Goal: Task Accomplishment & Management: Manage account settings

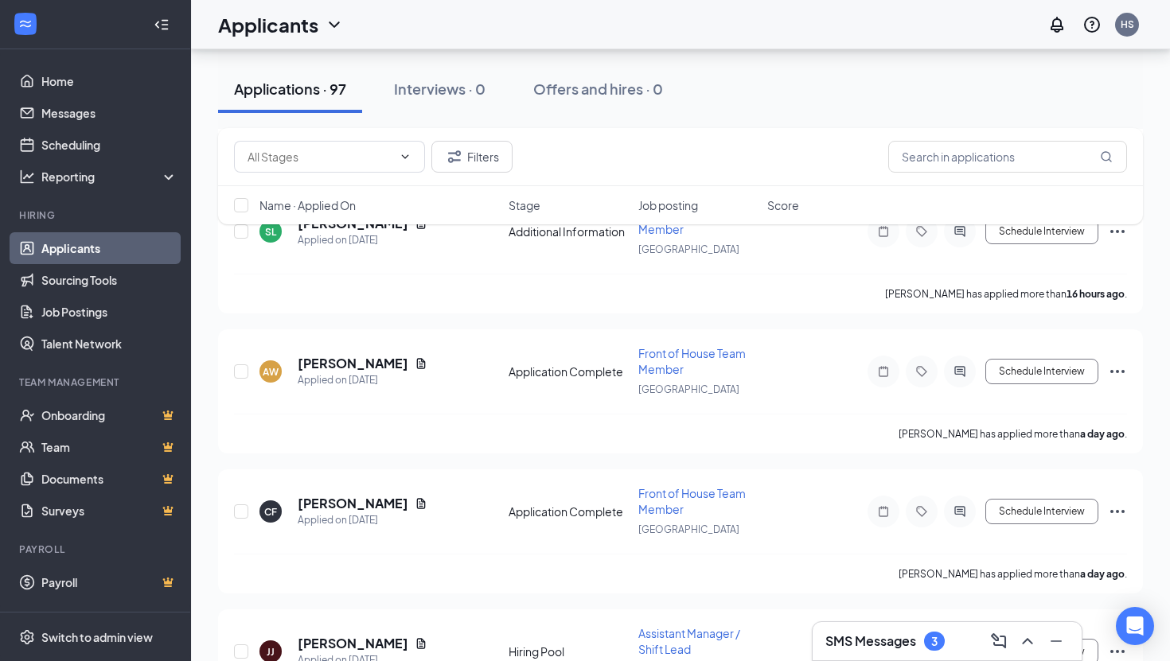
scroll to position [476, 0]
click at [358, 502] on h5 "[PERSON_NAME]" at bounding box center [353, 503] width 111 height 18
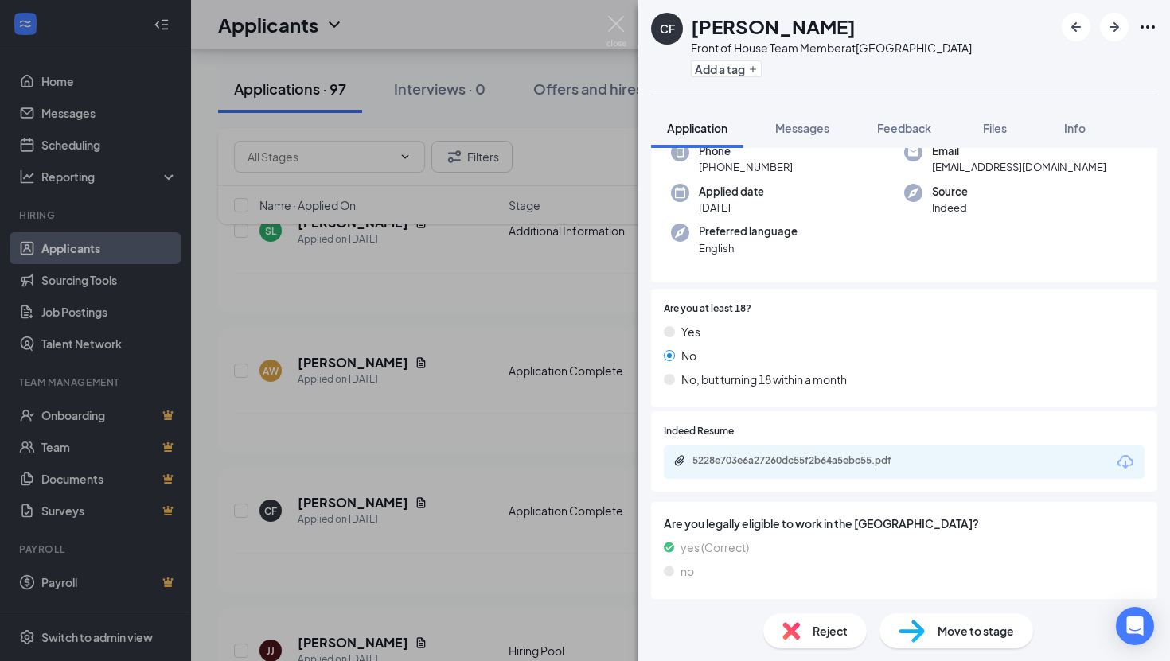
scroll to position [90, 0]
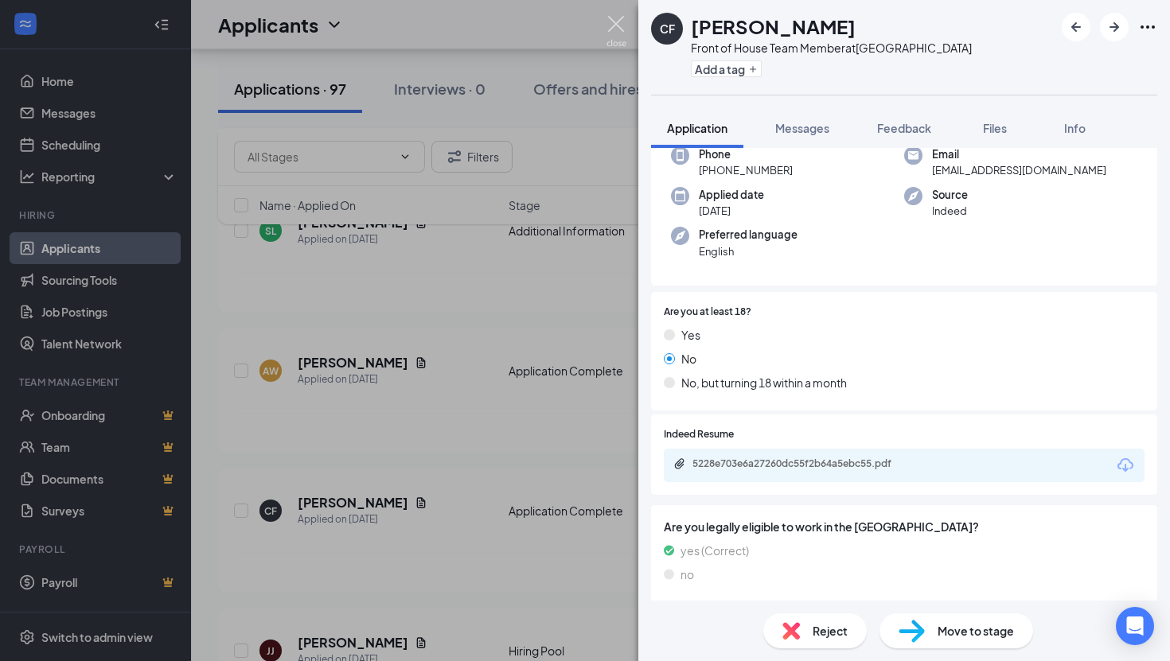
click at [622, 17] on img at bounding box center [616, 31] width 20 height 31
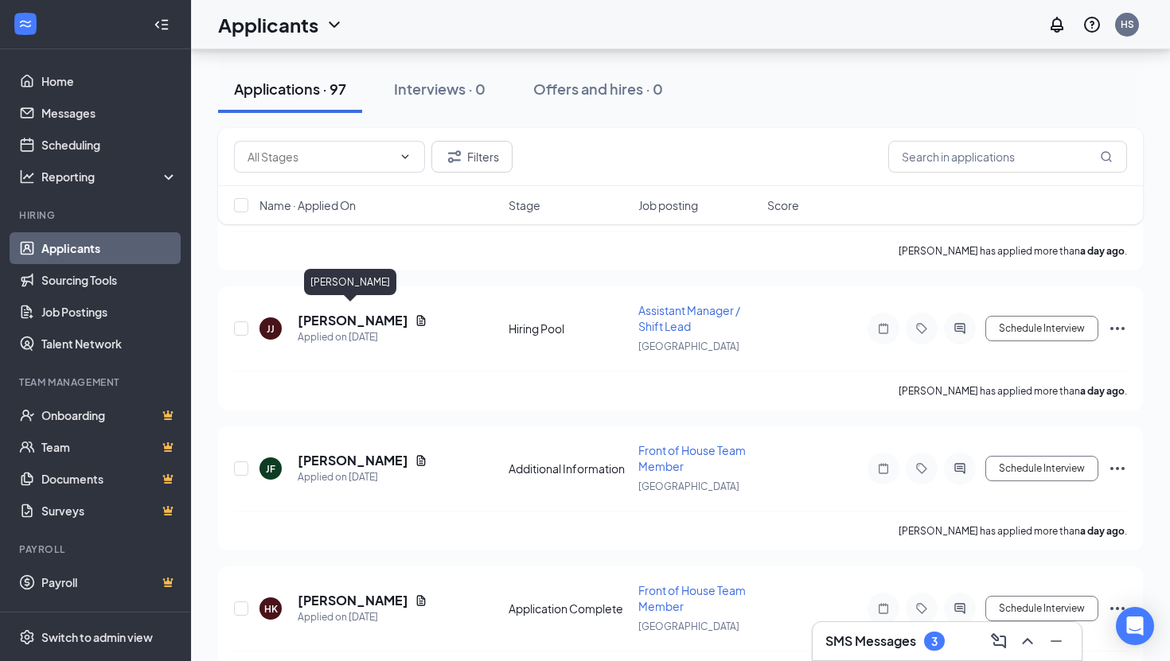
scroll to position [828, 0]
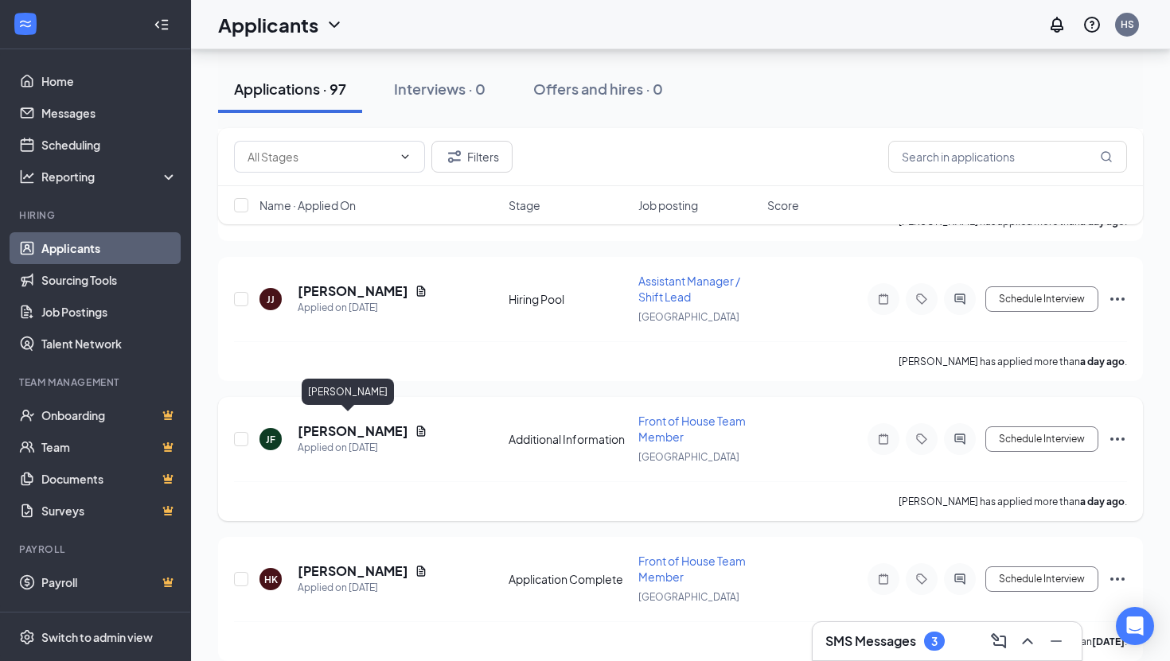
click at [322, 424] on h5 "[PERSON_NAME]" at bounding box center [353, 432] width 111 height 18
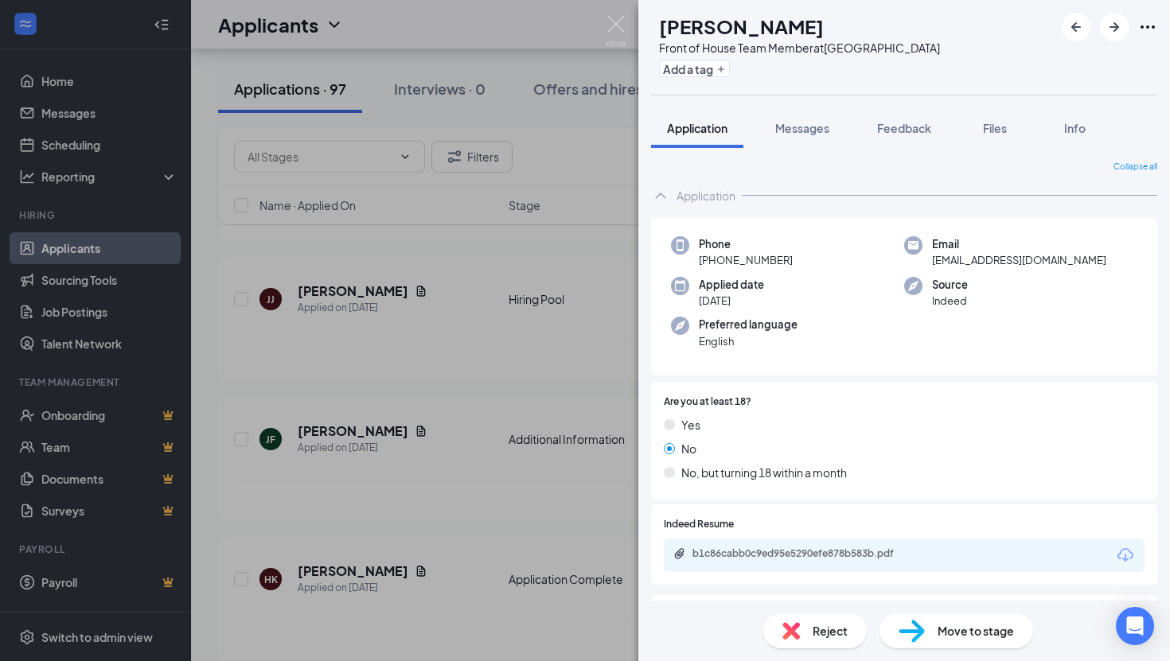
click at [609, 14] on div "[PERSON_NAME] Front of House Team Member at [GEOGRAPHIC_DATA] Add a tag Applica…" at bounding box center [585, 330] width 1170 height 661
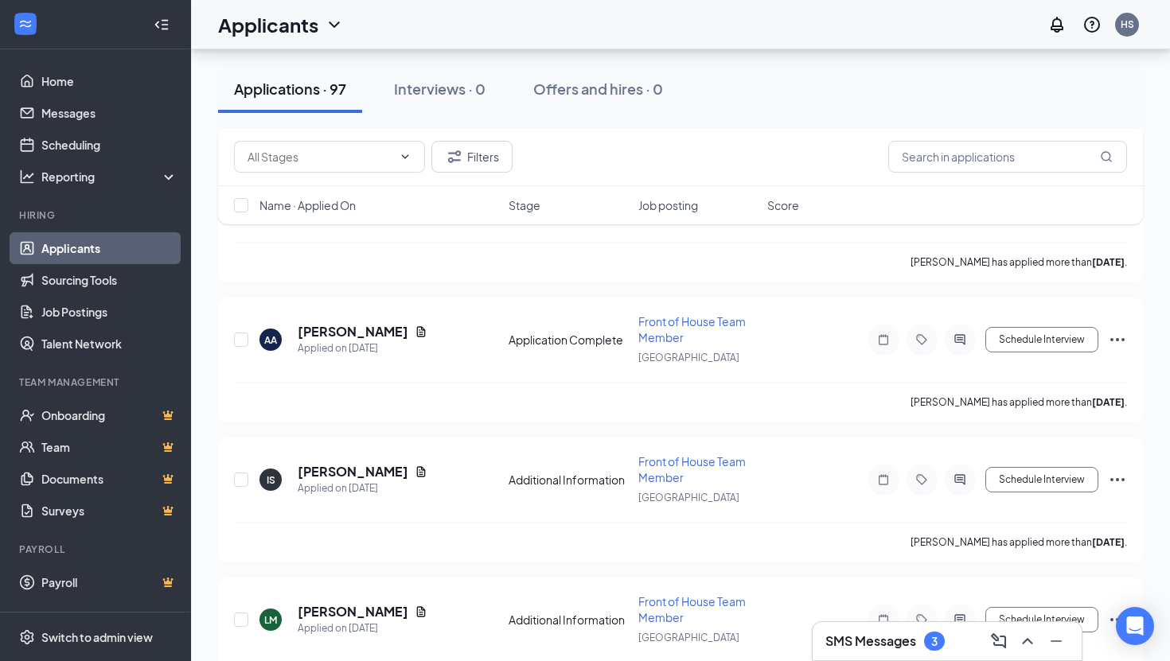
scroll to position [1629, 0]
click at [366, 462] on h5 "[PERSON_NAME]" at bounding box center [353, 471] width 111 height 18
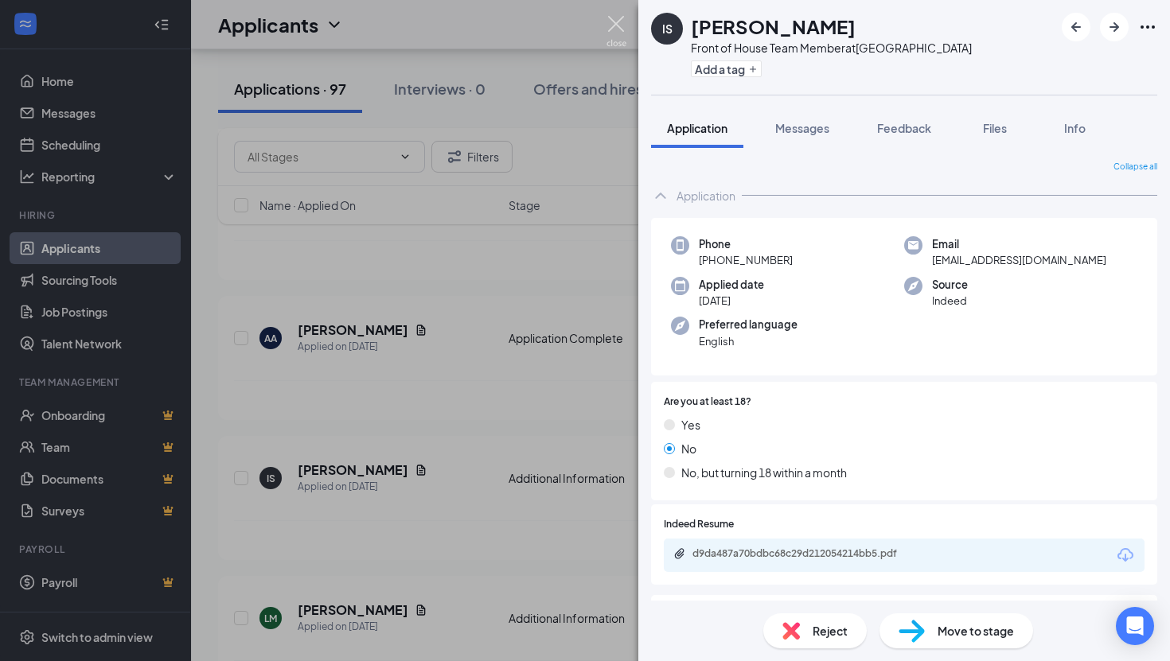
click at [618, 25] on img at bounding box center [616, 31] width 20 height 31
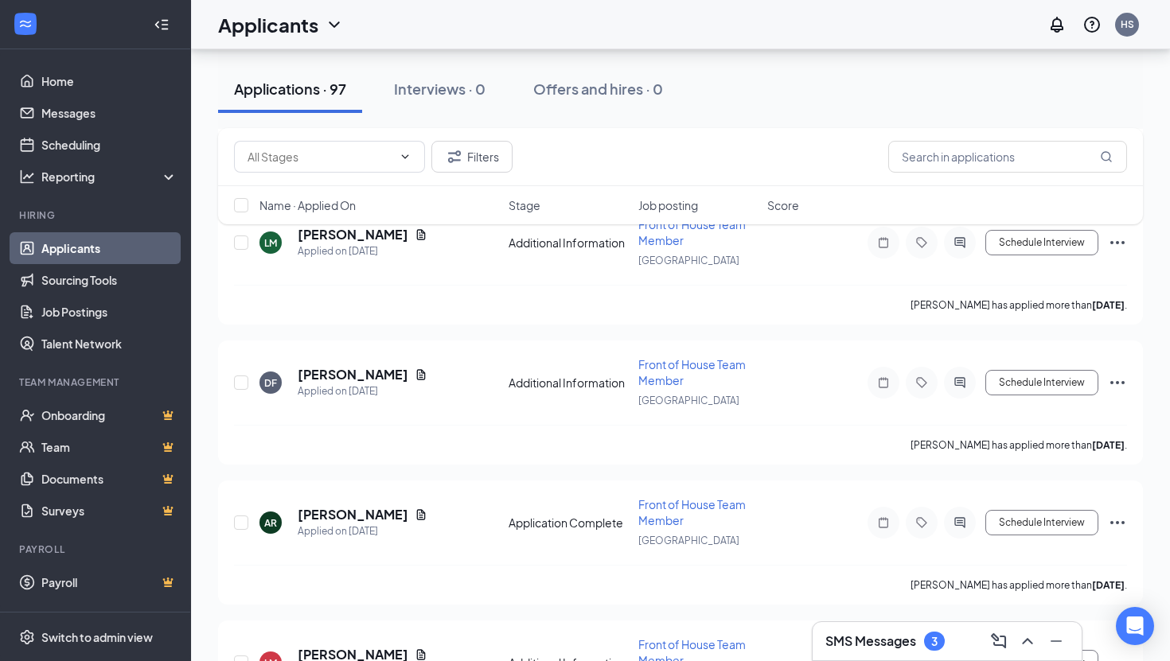
scroll to position [2063, 0]
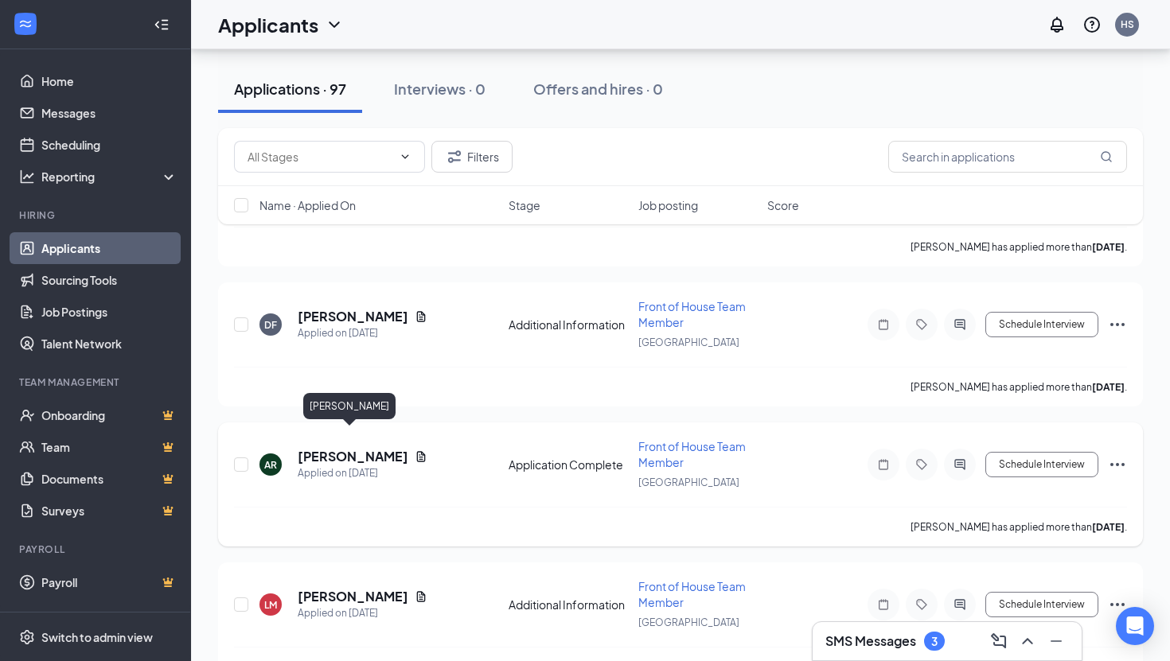
click at [355, 448] on h5 "[PERSON_NAME]" at bounding box center [353, 457] width 111 height 18
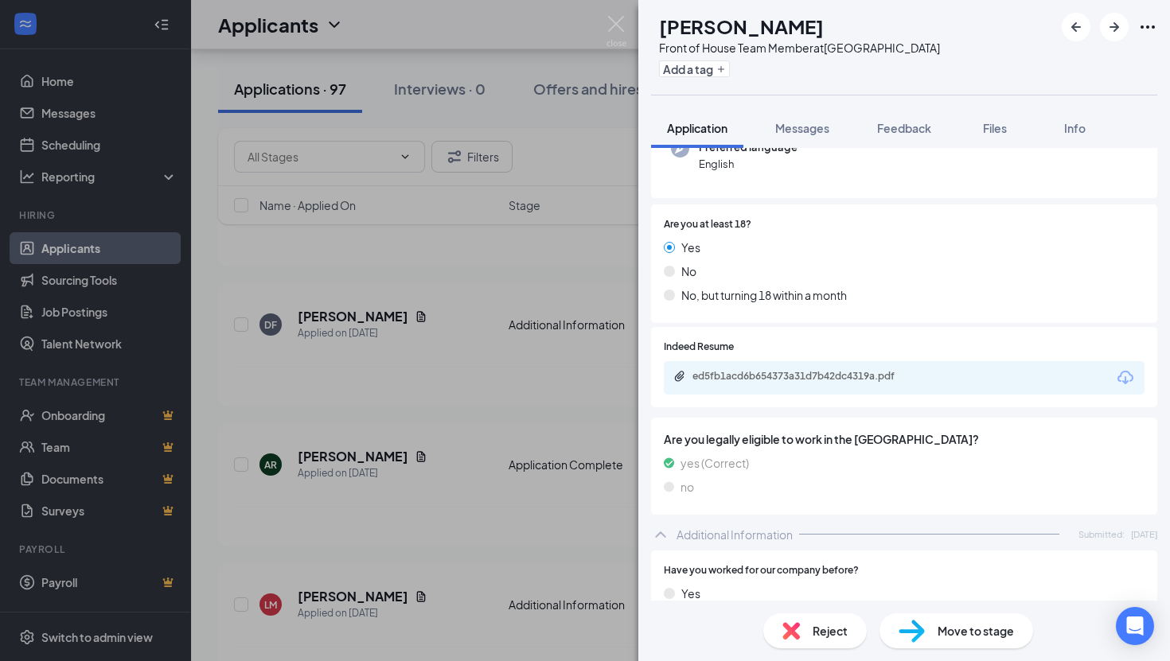
scroll to position [265, 0]
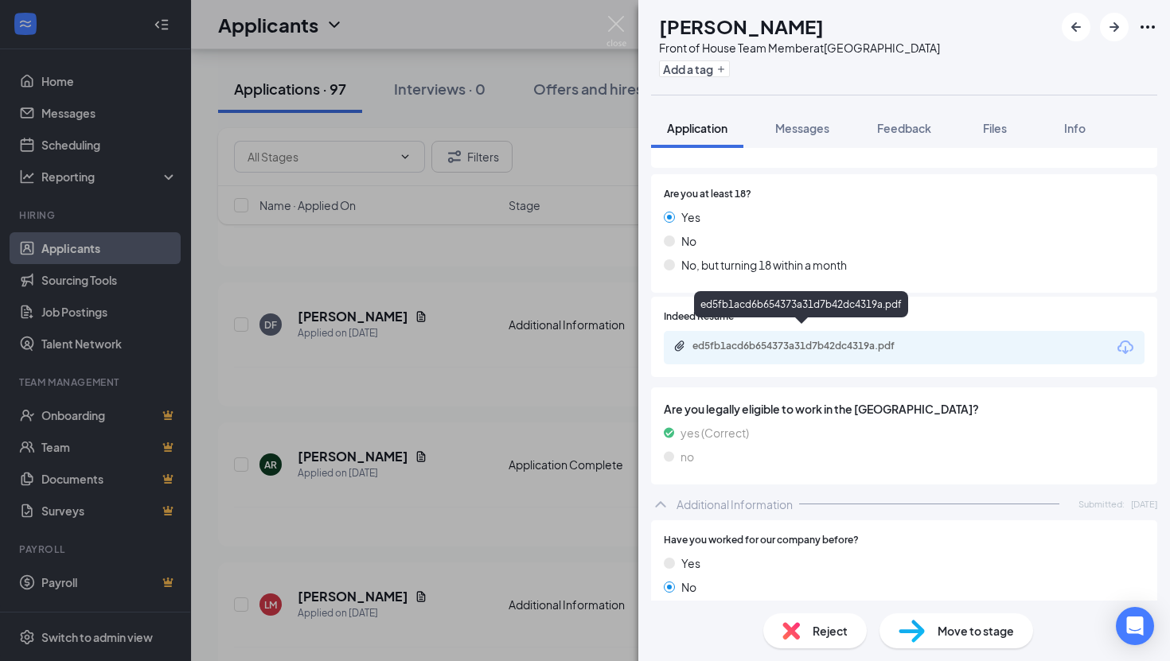
click at [792, 340] on div "ed5fb1acd6b654373a31d7b42dc4319a.pdf" at bounding box center [803, 346] width 223 height 13
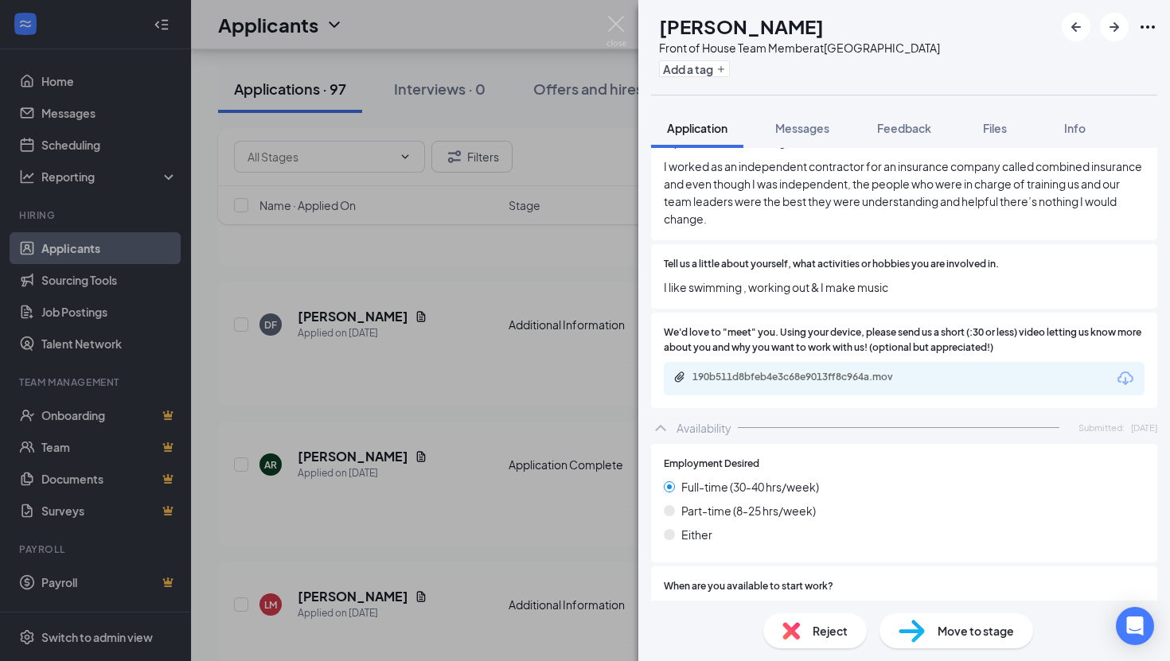
scroll to position [972, 0]
click at [751, 374] on div "190b511d8bfeb4e3c68e9013ff8c964a.mov" at bounding box center [802, 379] width 258 height 15
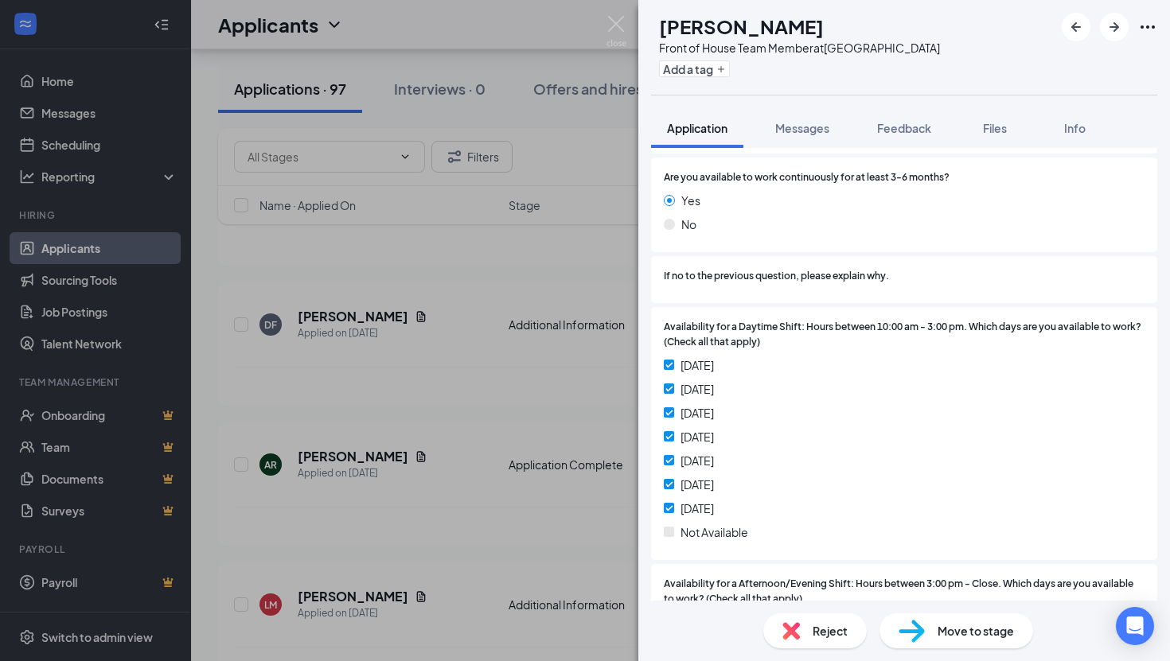
scroll to position [1448, 0]
click at [615, 24] on img at bounding box center [616, 31] width 20 height 31
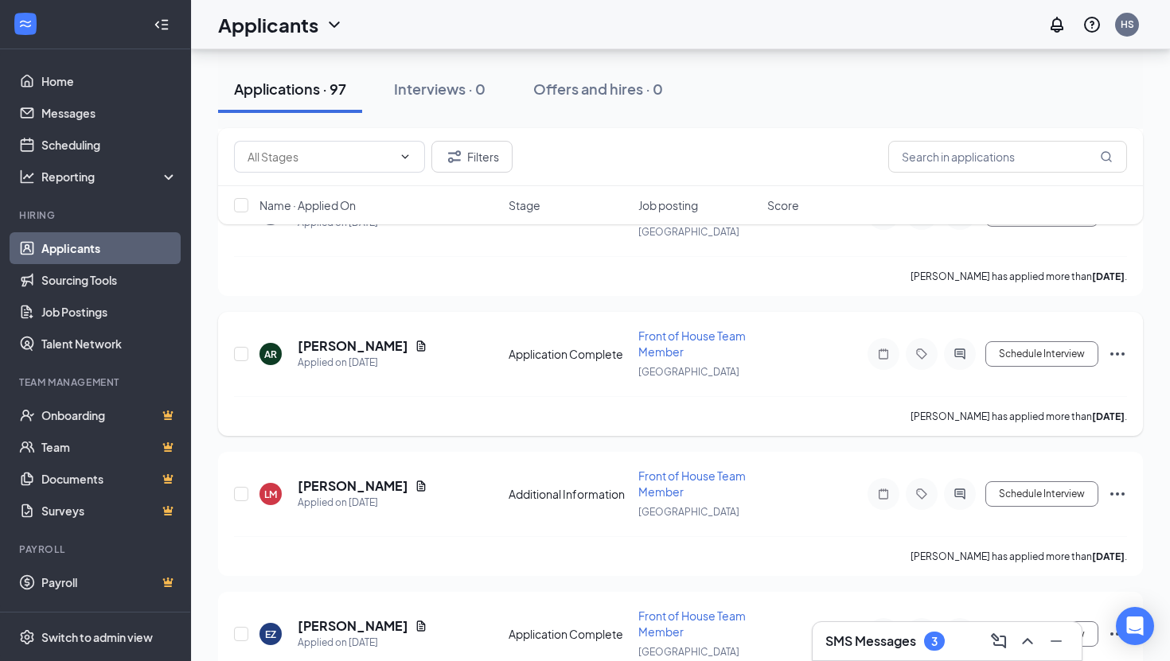
scroll to position [2180, 0]
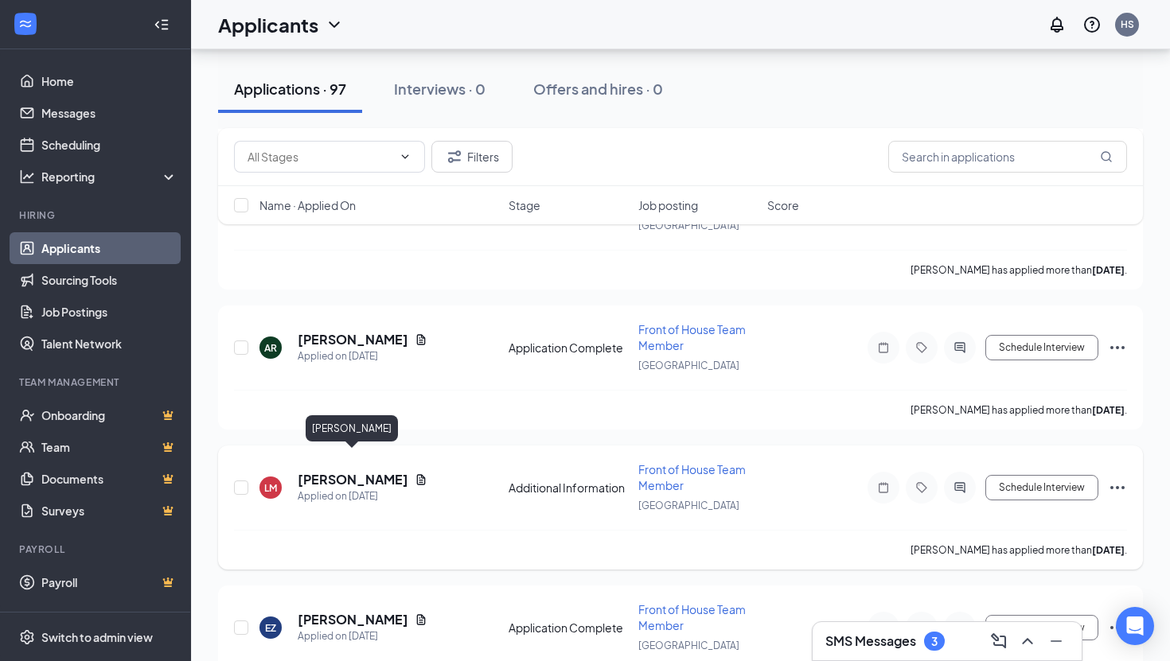
click at [391, 471] on h5 "[PERSON_NAME]" at bounding box center [353, 480] width 111 height 18
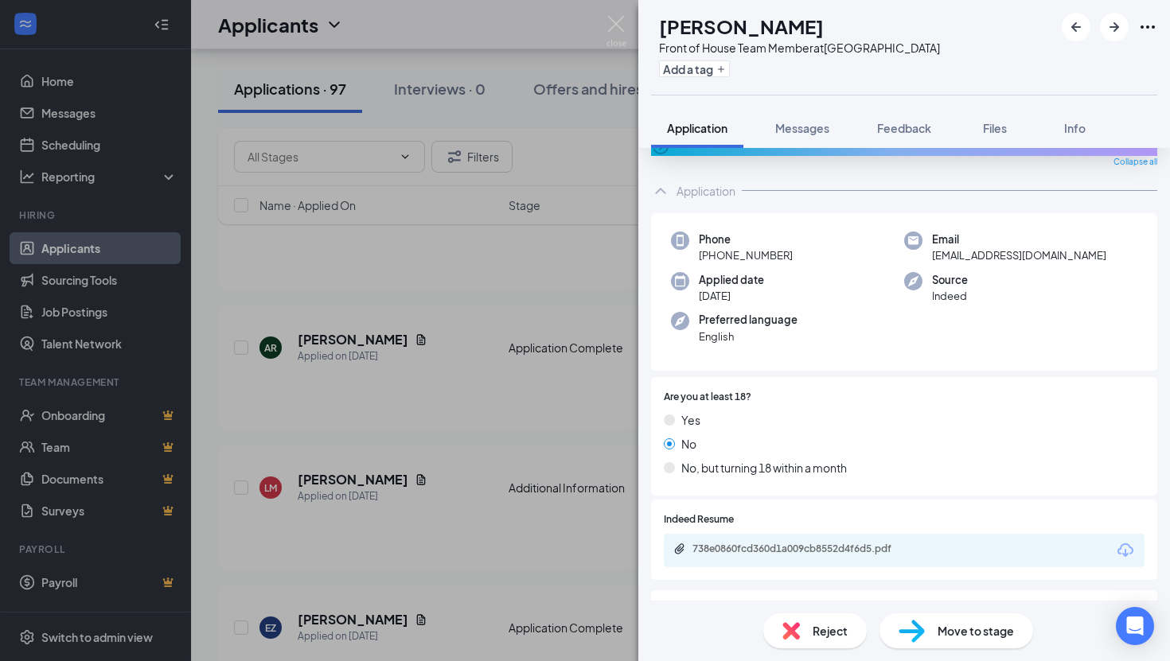
scroll to position [172, 0]
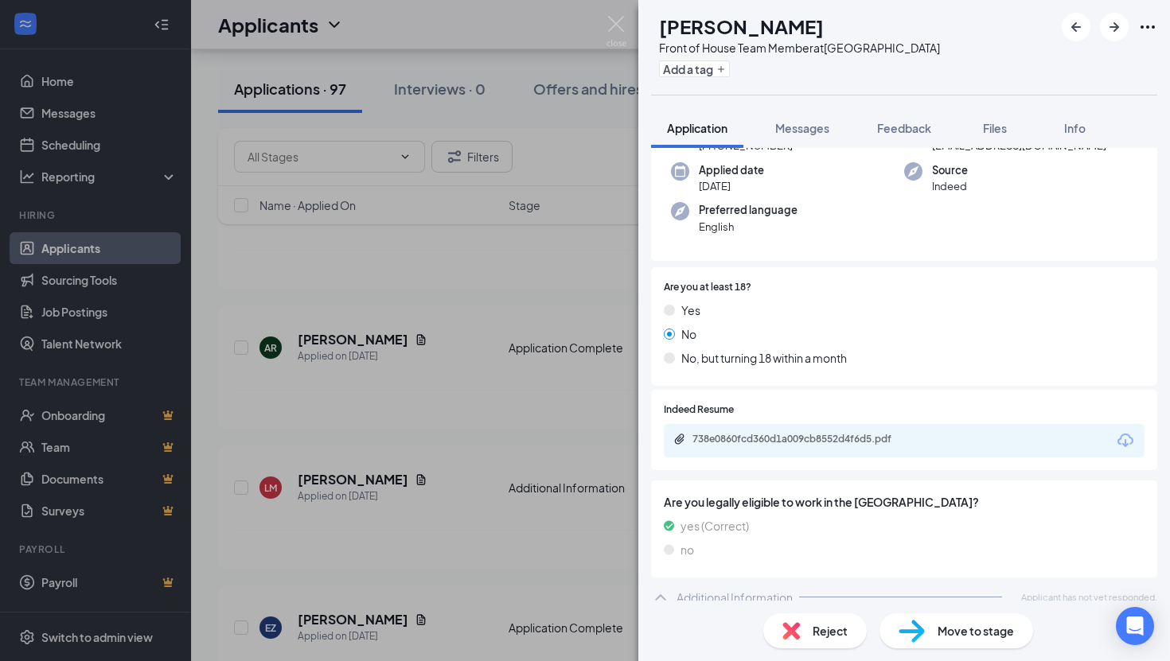
click at [611, 16] on img at bounding box center [616, 31] width 20 height 31
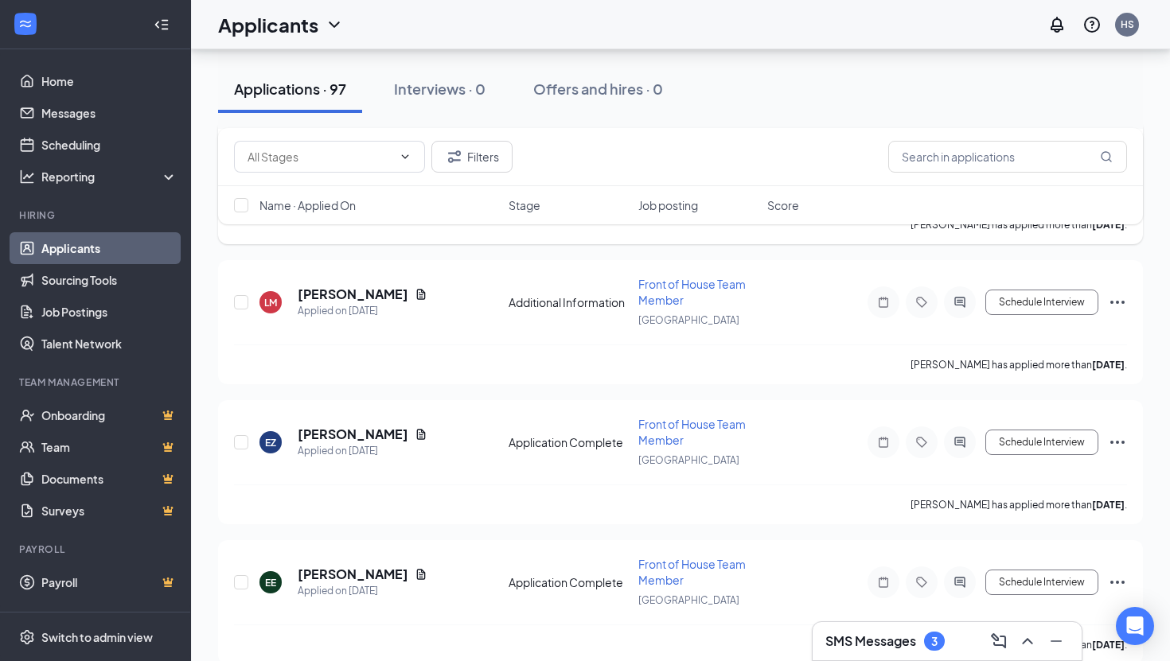
scroll to position [2393, 0]
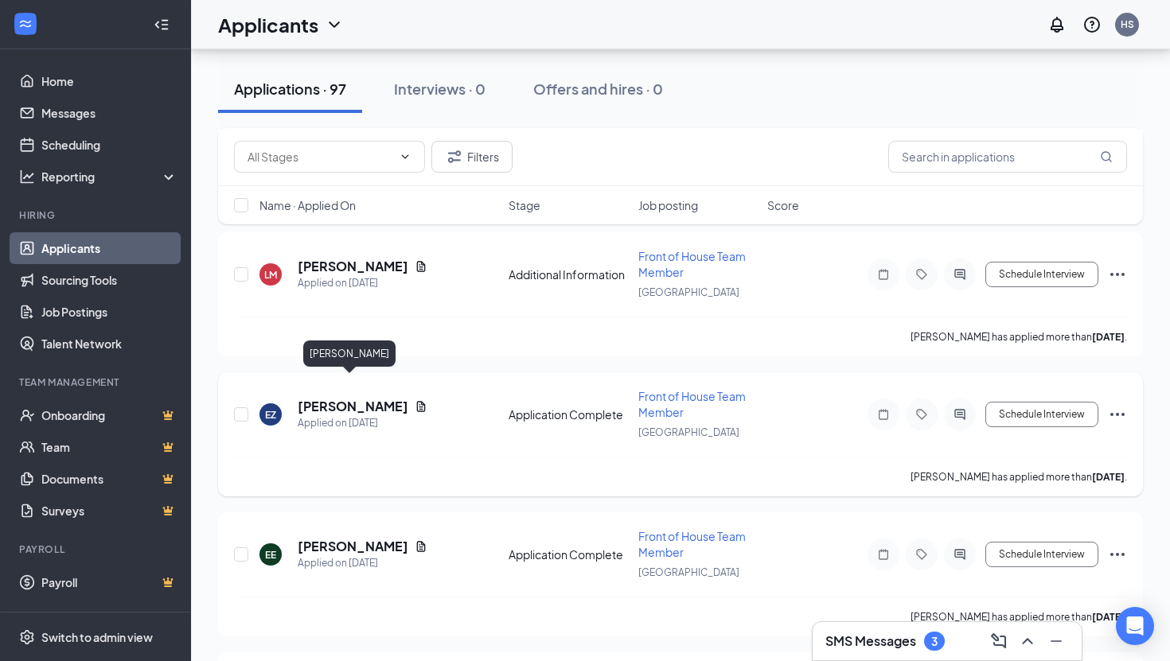
click at [354, 398] on h5 "[PERSON_NAME]" at bounding box center [353, 407] width 111 height 18
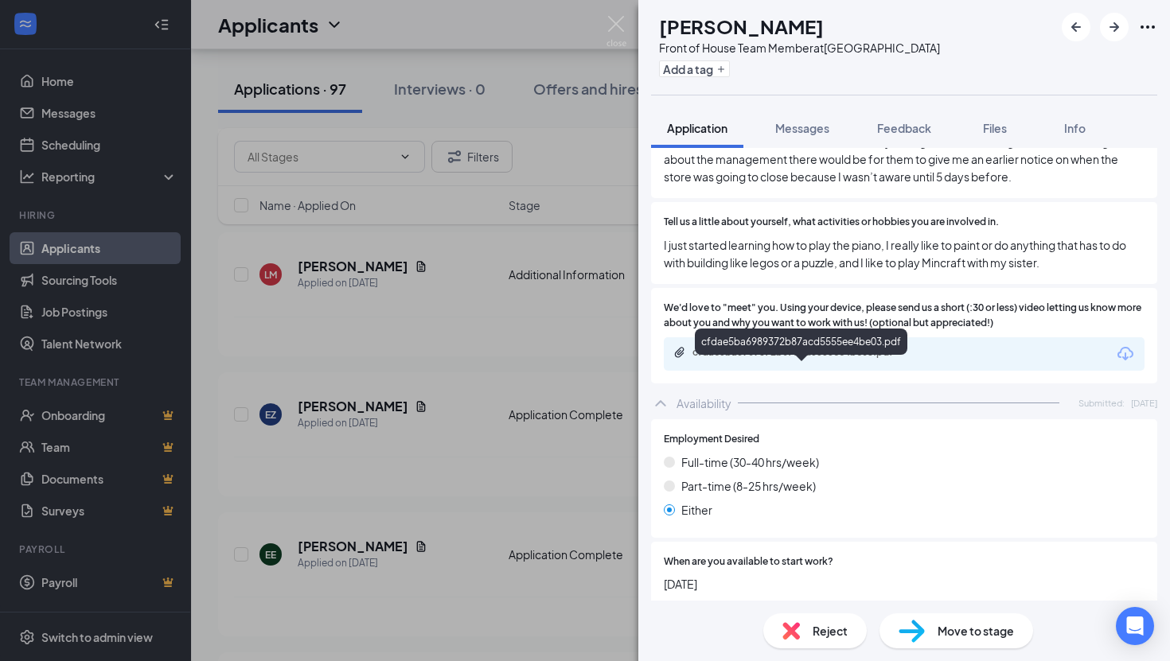
scroll to position [941, 0]
click at [787, 348] on div "cfdae5ba6989372b87acd5555ee4be03.pdf" at bounding box center [803, 351] width 223 height 13
click at [558, 177] on div "EZ [PERSON_NAME] Front of House Team Member at [GEOGRAPHIC_DATA] Add a tag Appl…" at bounding box center [585, 330] width 1170 height 661
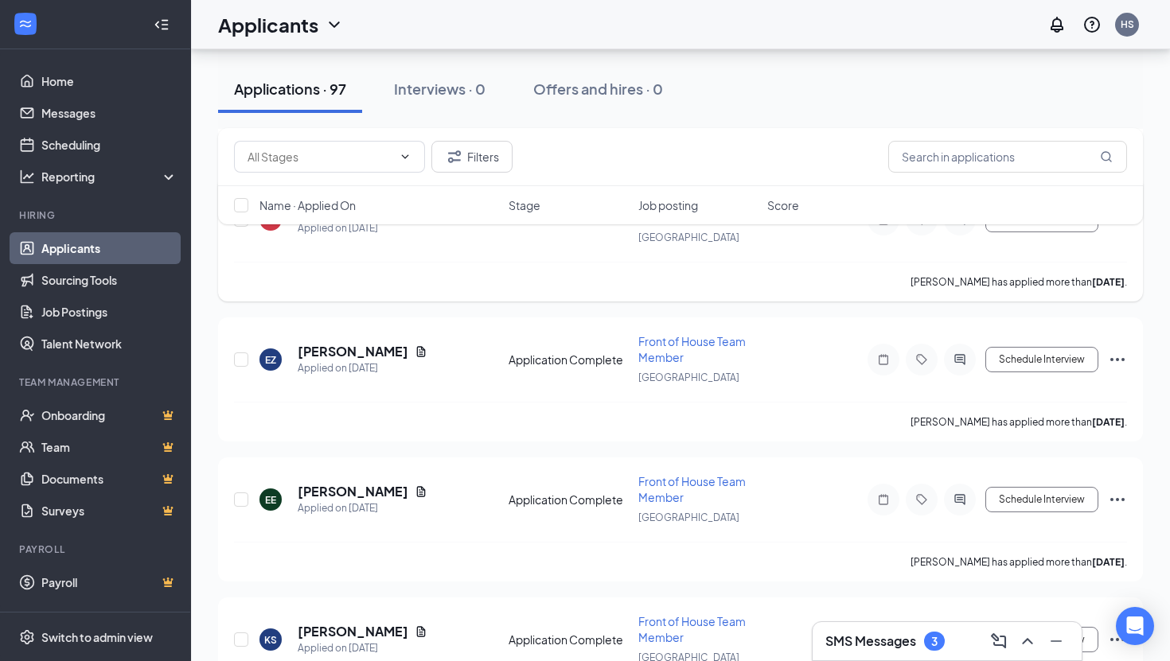
scroll to position [2523, 0]
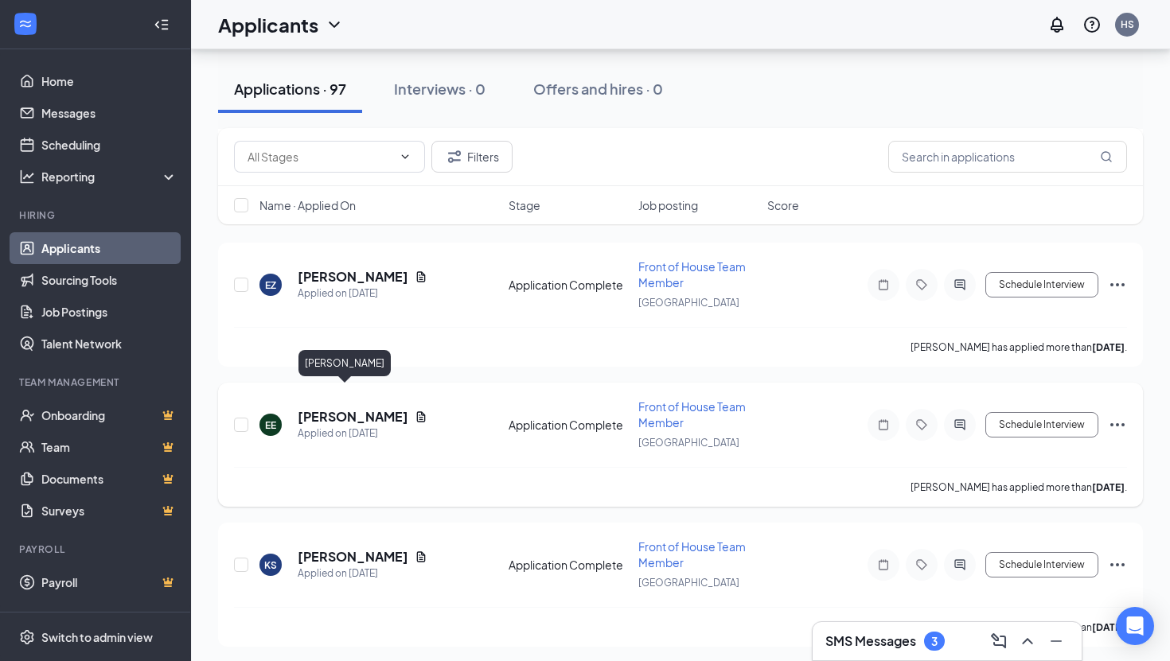
click at [330, 408] on h5 "[PERSON_NAME]" at bounding box center [353, 417] width 111 height 18
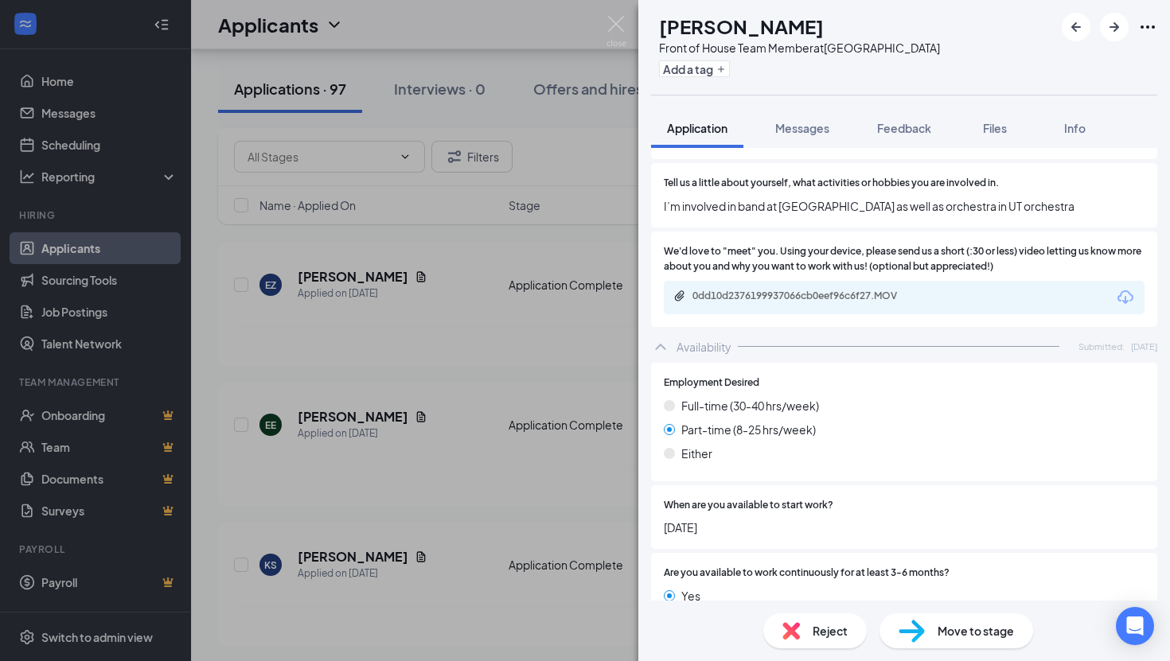
scroll to position [945, 0]
click at [798, 306] on div "0dd10d2376199937066cb0eef96c6f27.MOV" at bounding box center [904, 296] width 481 height 33
click at [805, 293] on div "0dd10d2376199937066cb0eef96c6f27.MOV" at bounding box center [803, 295] width 223 height 13
click at [617, 30] on img at bounding box center [616, 31] width 20 height 31
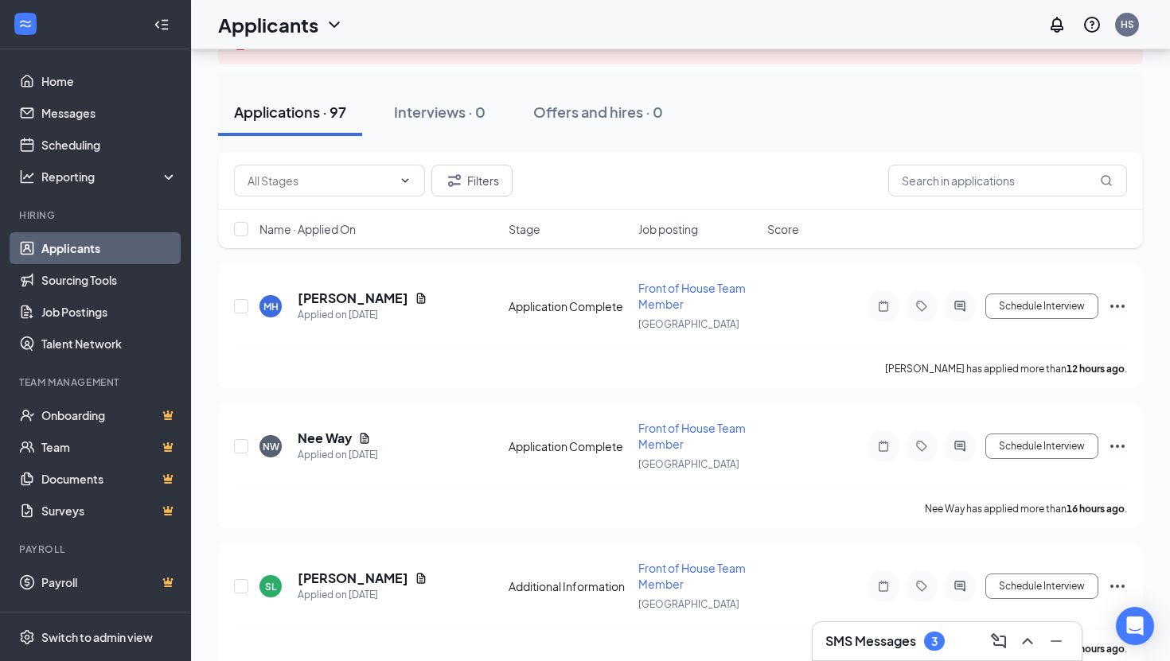
scroll to position [121, 0]
click at [337, 435] on h5 "Nee Way" at bounding box center [325, 438] width 54 height 18
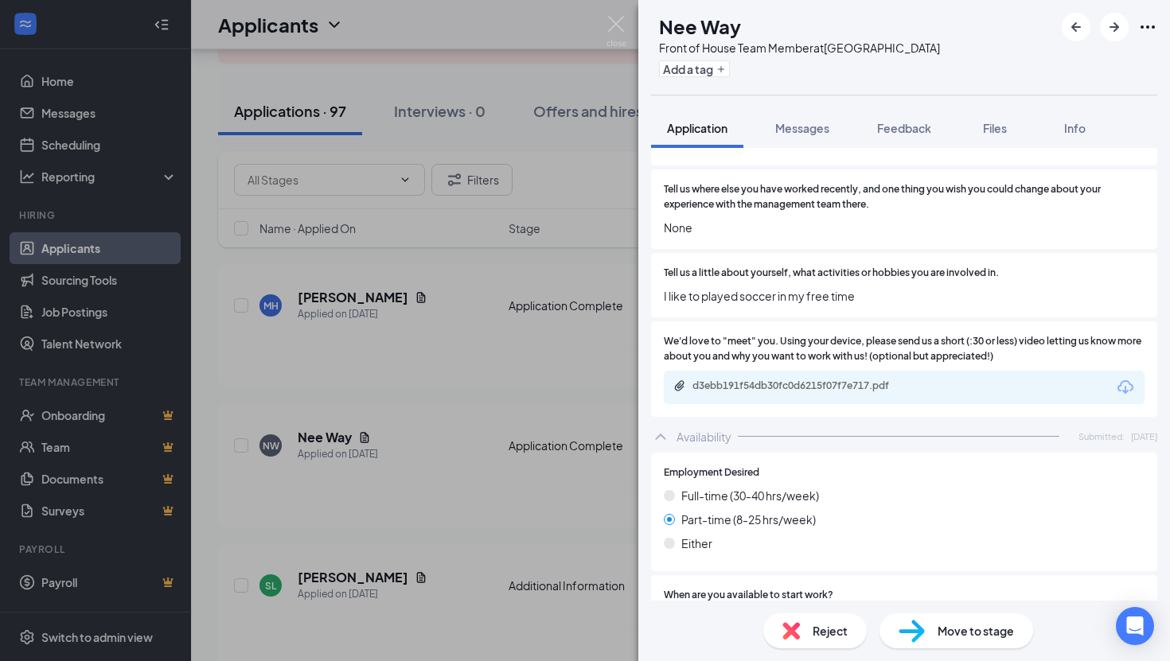
scroll to position [890, 0]
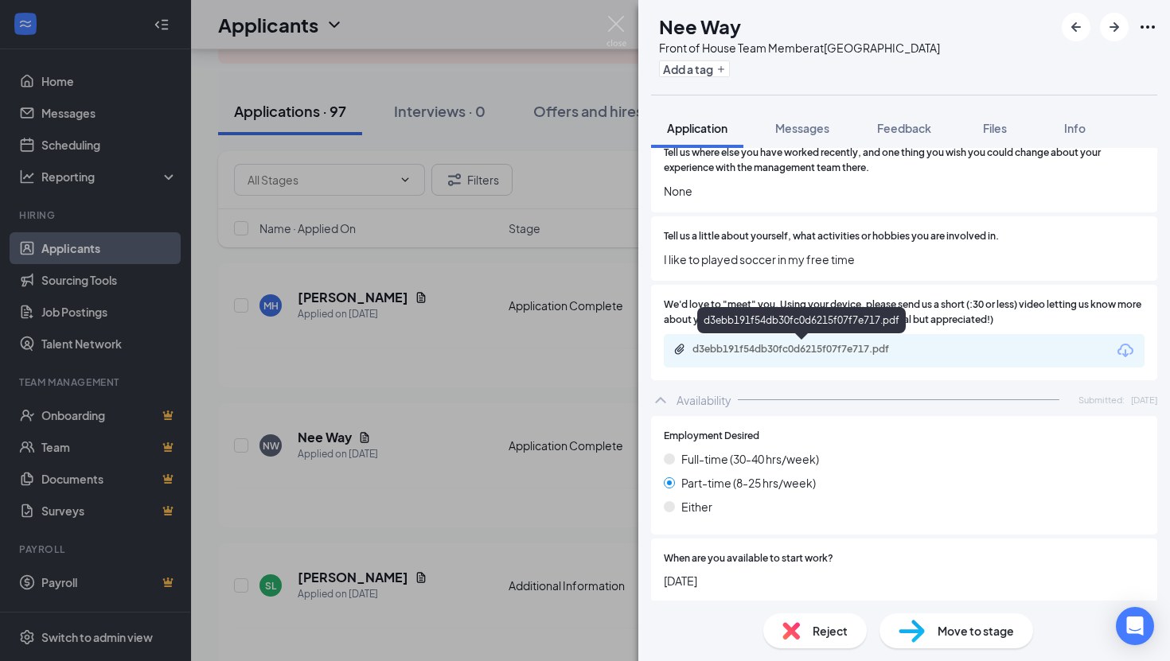
click at [818, 350] on div "d3ebb191f54db30fc0d6215f07f7e717.pdf" at bounding box center [803, 349] width 223 height 13
click at [618, 21] on img at bounding box center [616, 31] width 20 height 31
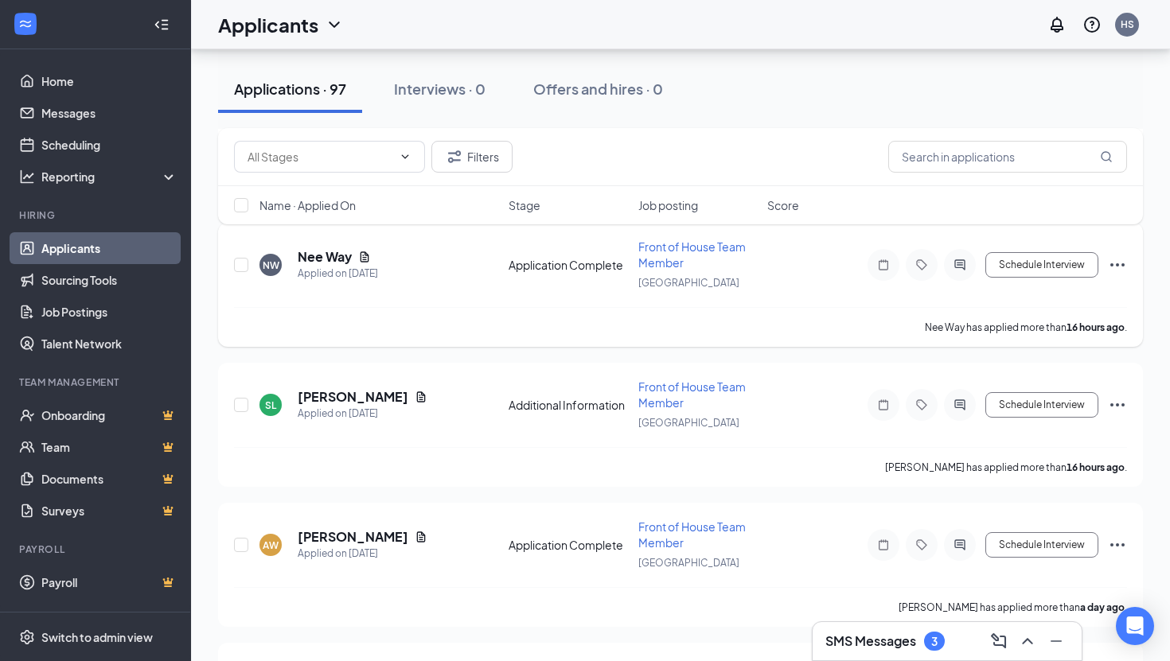
scroll to position [314, 0]
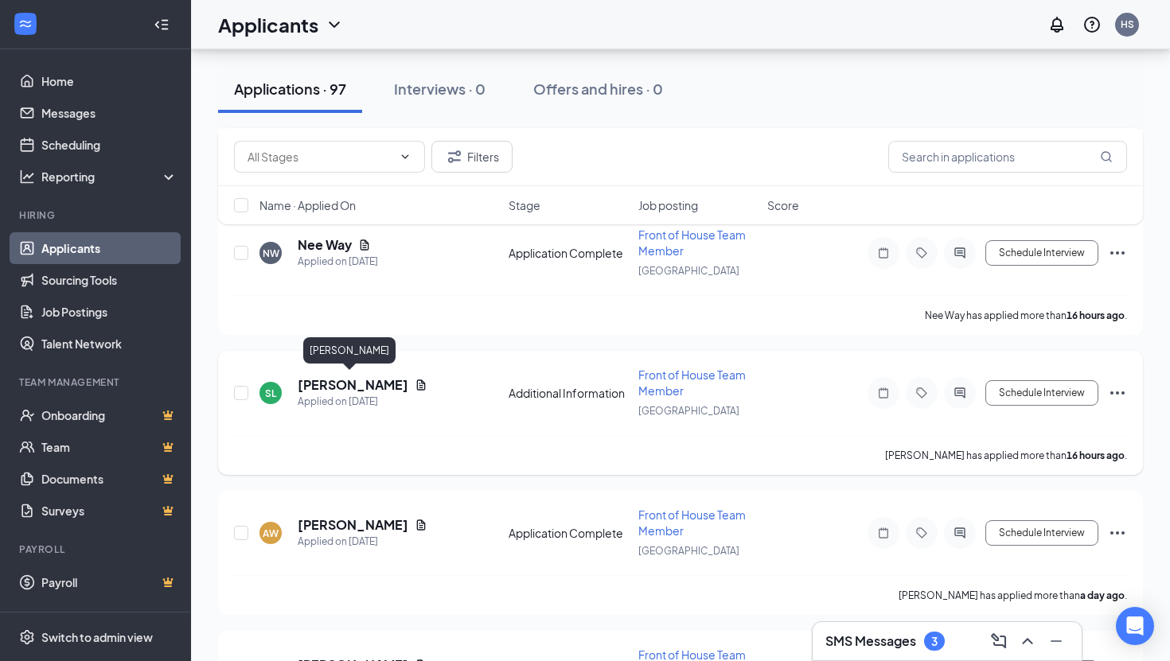
click at [361, 386] on h5 "[PERSON_NAME]" at bounding box center [353, 385] width 111 height 18
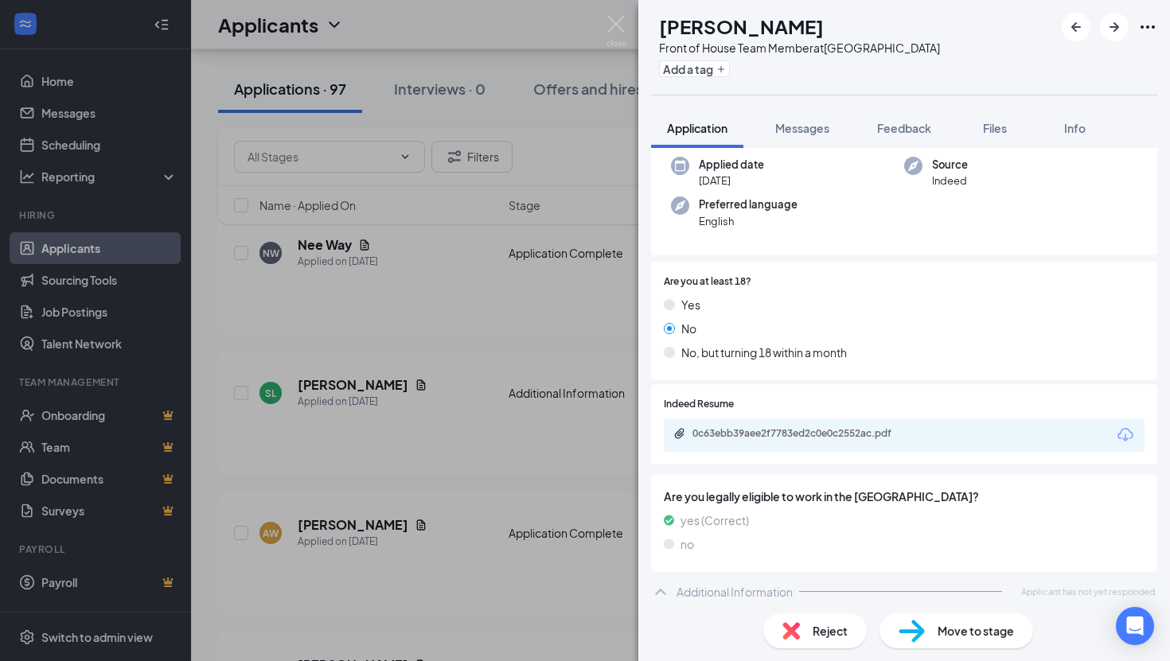
scroll to position [127, 0]
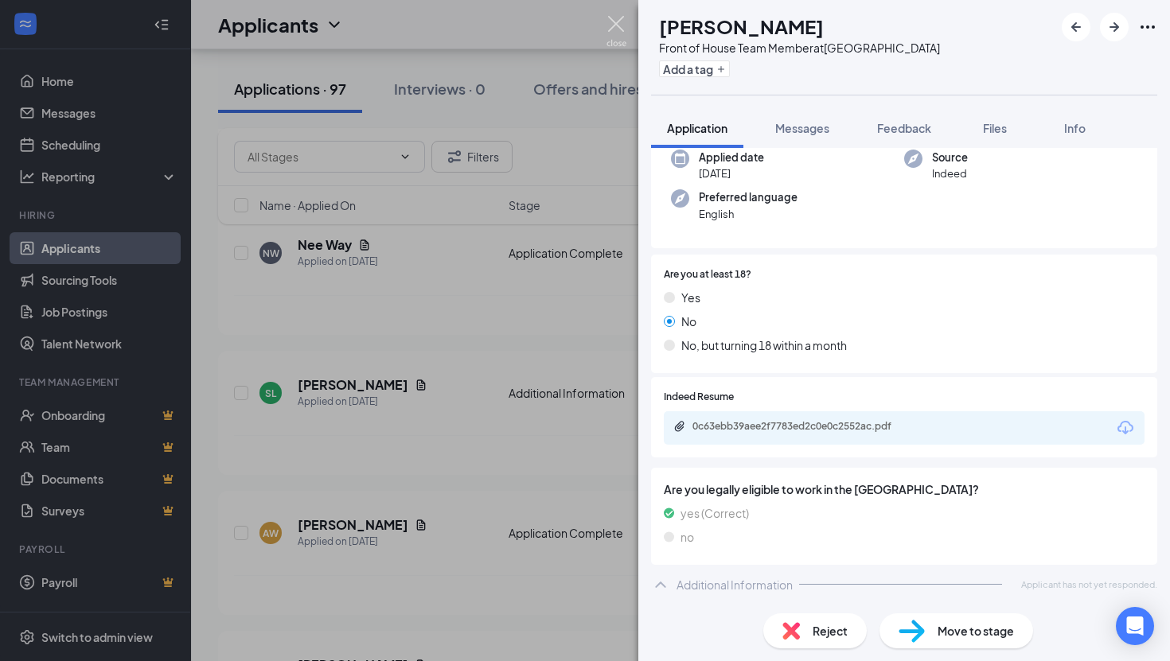
click at [613, 25] on img at bounding box center [616, 31] width 20 height 31
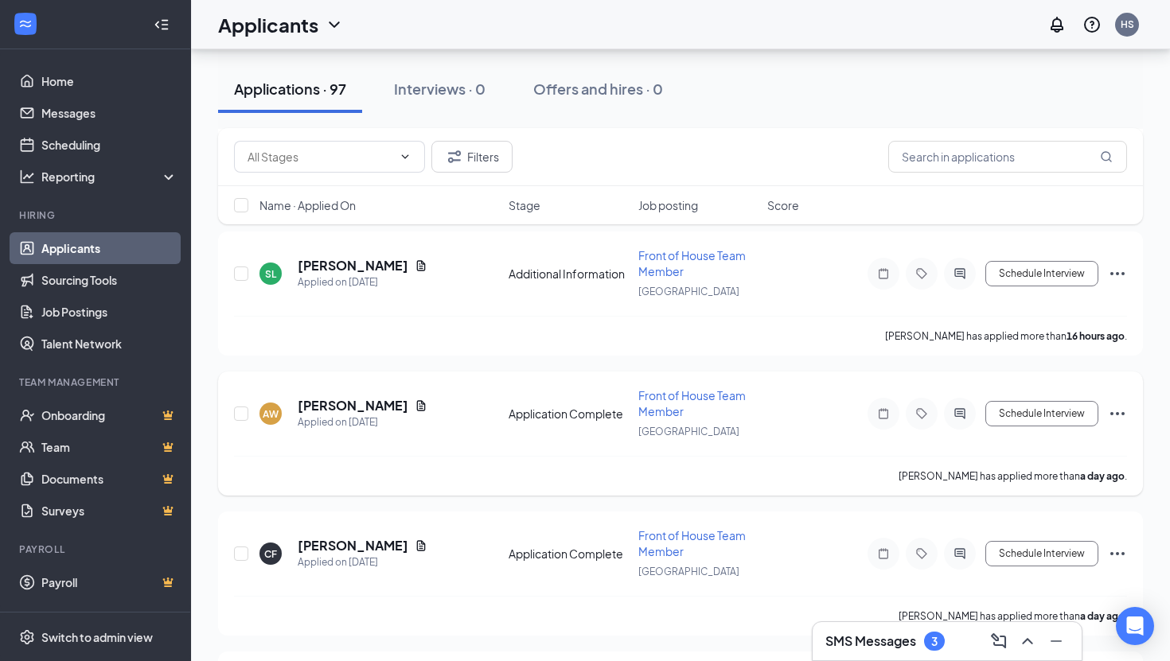
scroll to position [438, 0]
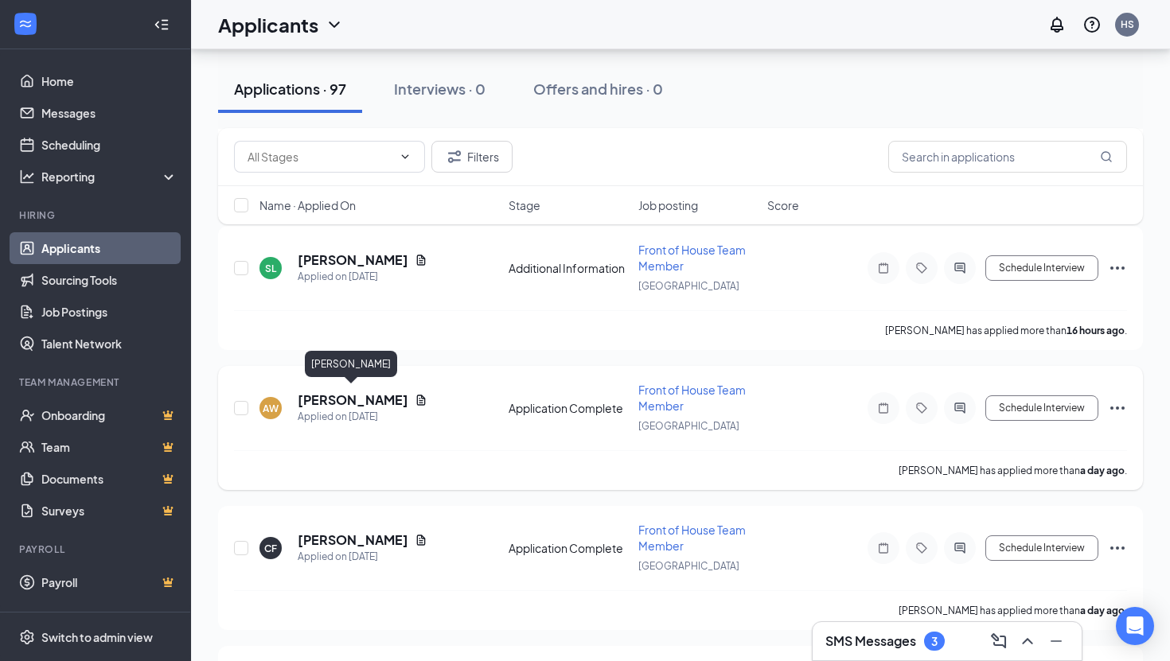
click at [352, 409] on div "Applied on [DATE]" at bounding box center [363, 417] width 130 height 16
click at [357, 393] on h5 "[PERSON_NAME]" at bounding box center [353, 401] width 111 height 18
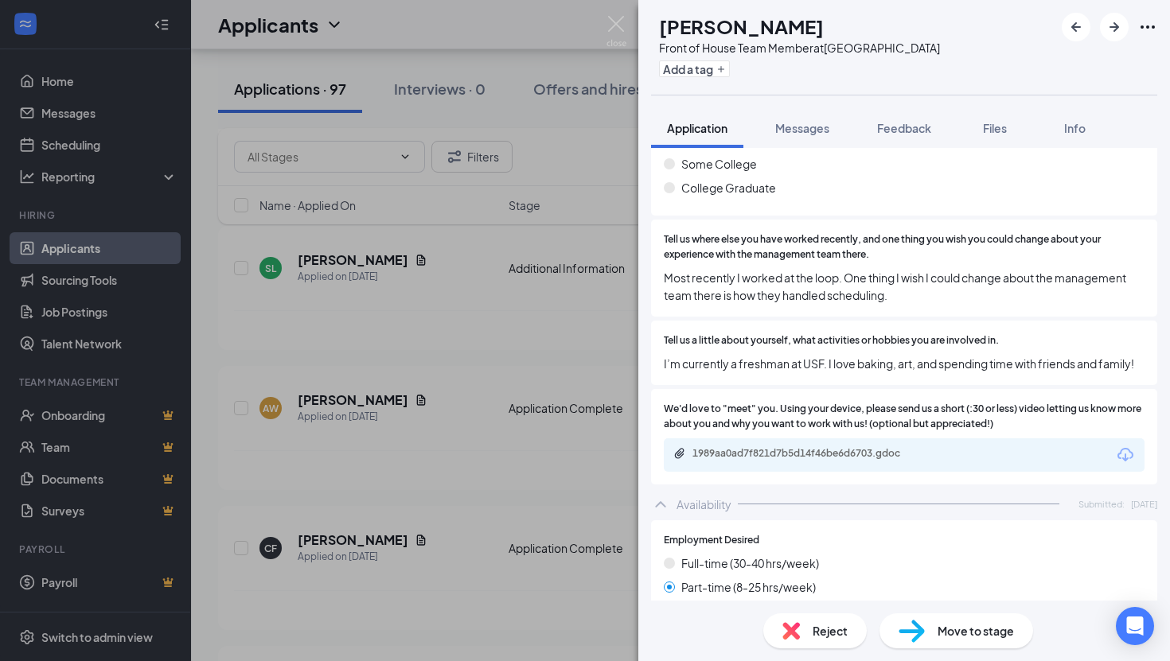
scroll to position [805, 0]
click at [814, 457] on div "1989aa0ad7f821d7b5d14f46be6d6703.gdoc" at bounding box center [803, 452] width 223 height 13
click at [734, 128] on button "Application" at bounding box center [697, 128] width 92 height 40
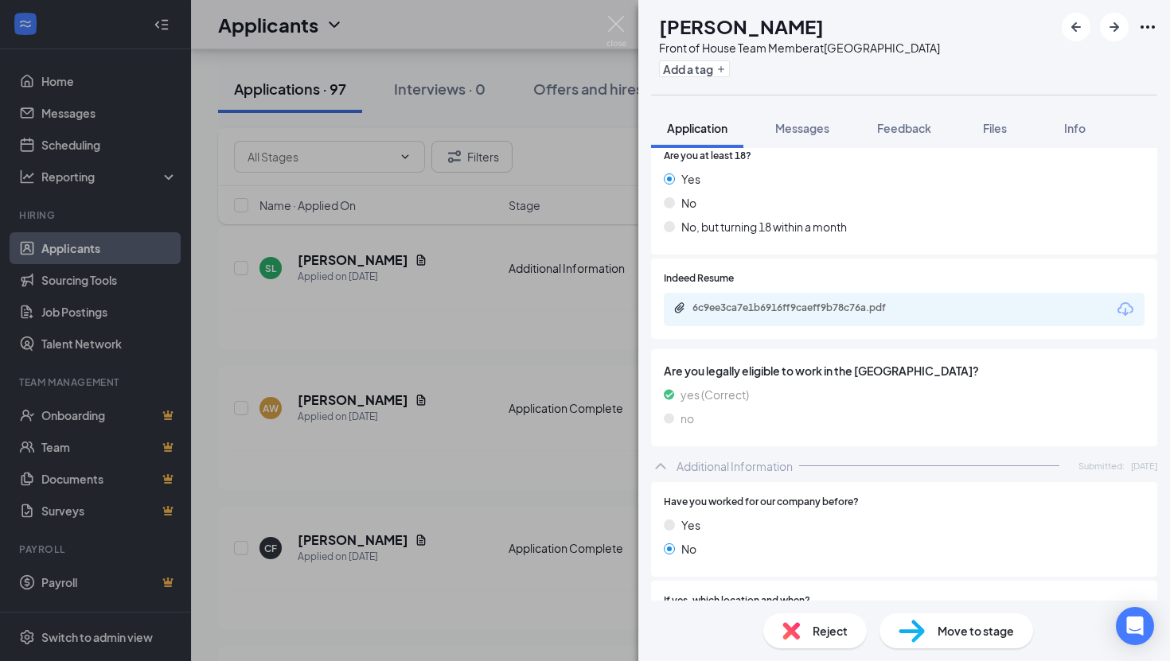
scroll to position [242, 0]
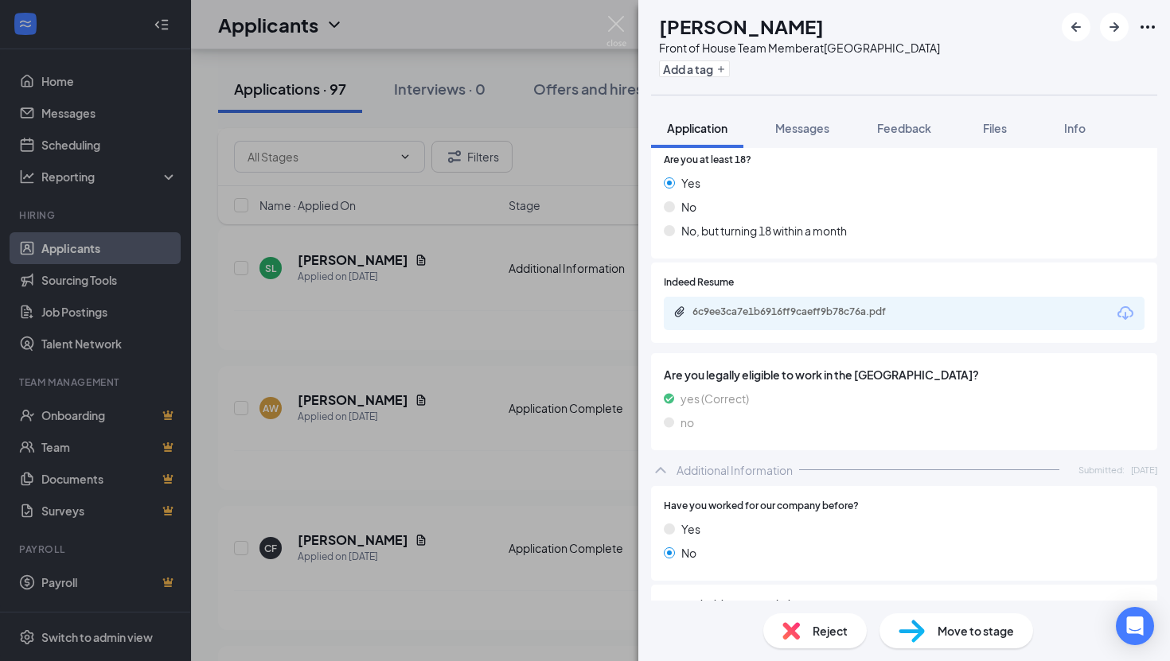
click at [828, 307] on div "6c9ee3ca7e1b6916ff9caeff9b78c76a.pdf" at bounding box center [803, 312] width 223 height 13
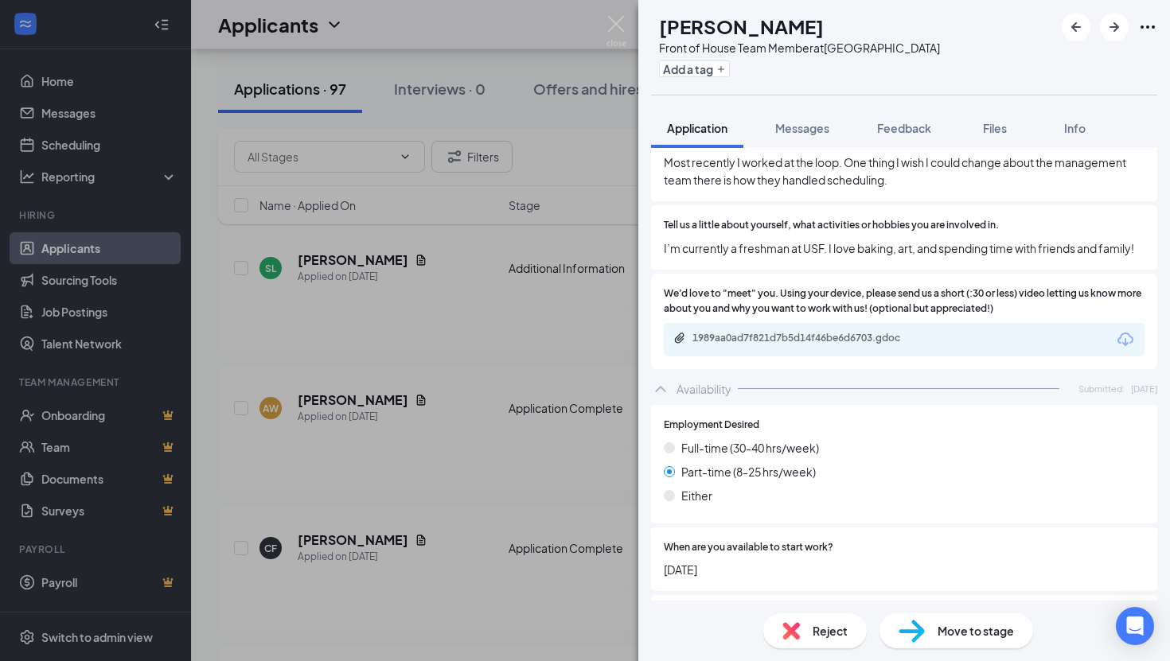
scroll to position [921, 0]
click at [848, 339] on div "1989aa0ad7f821d7b5d14f46be6d6703.gdoc" at bounding box center [803, 336] width 223 height 13
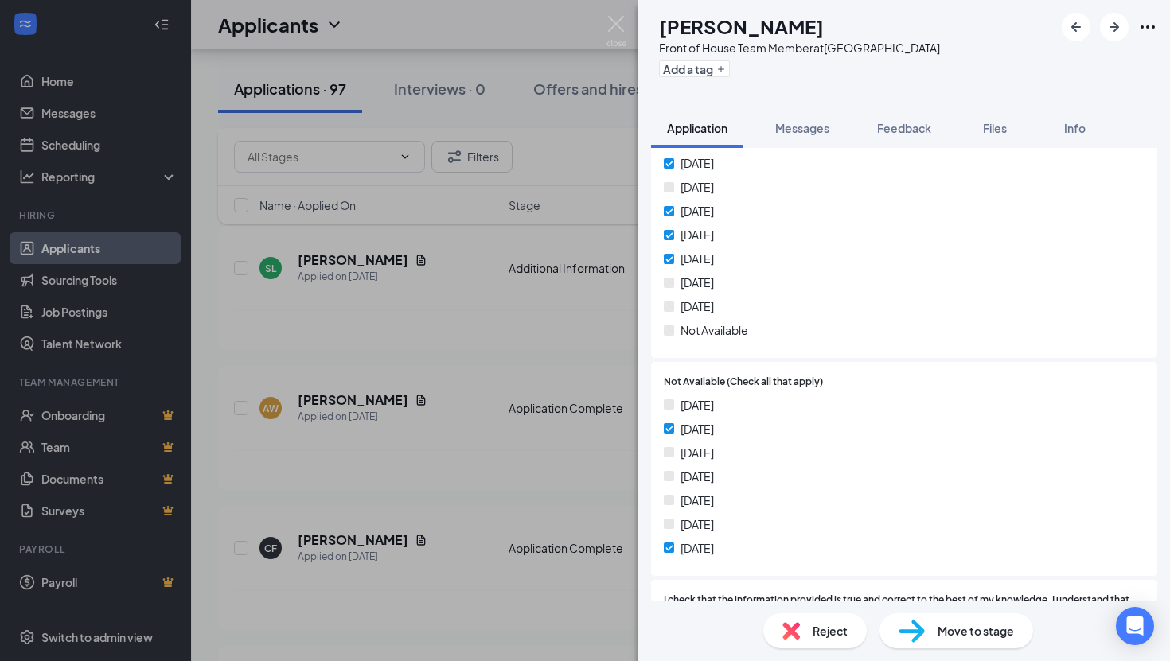
scroll to position [2156, 0]
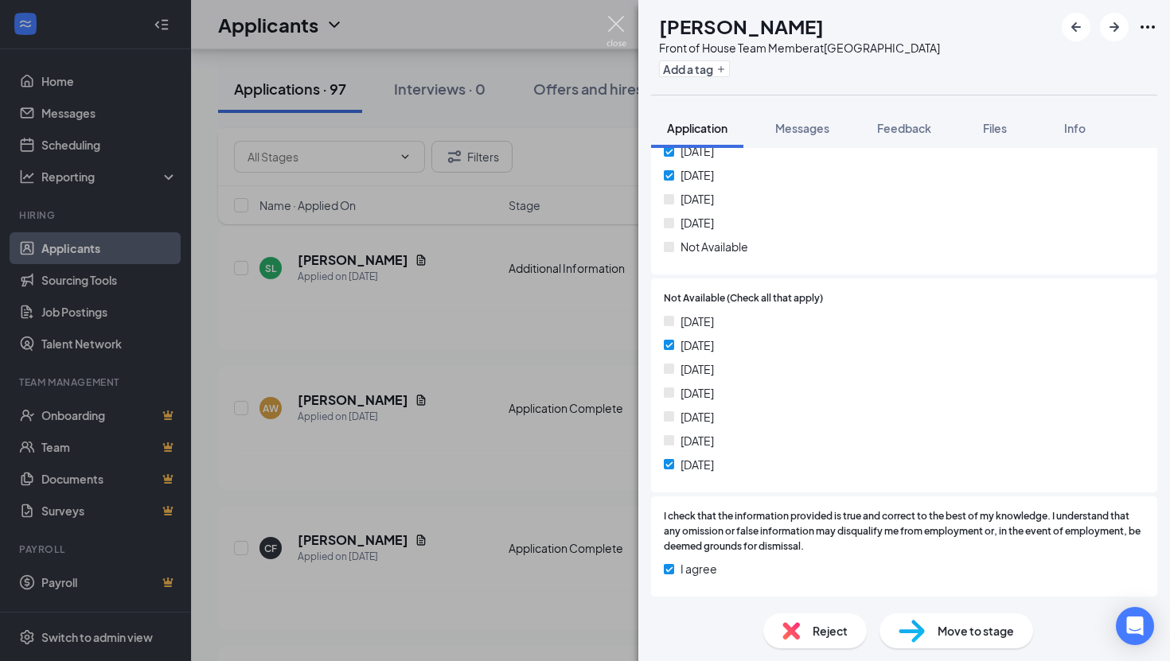
click at [618, 25] on img at bounding box center [616, 31] width 20 height 31
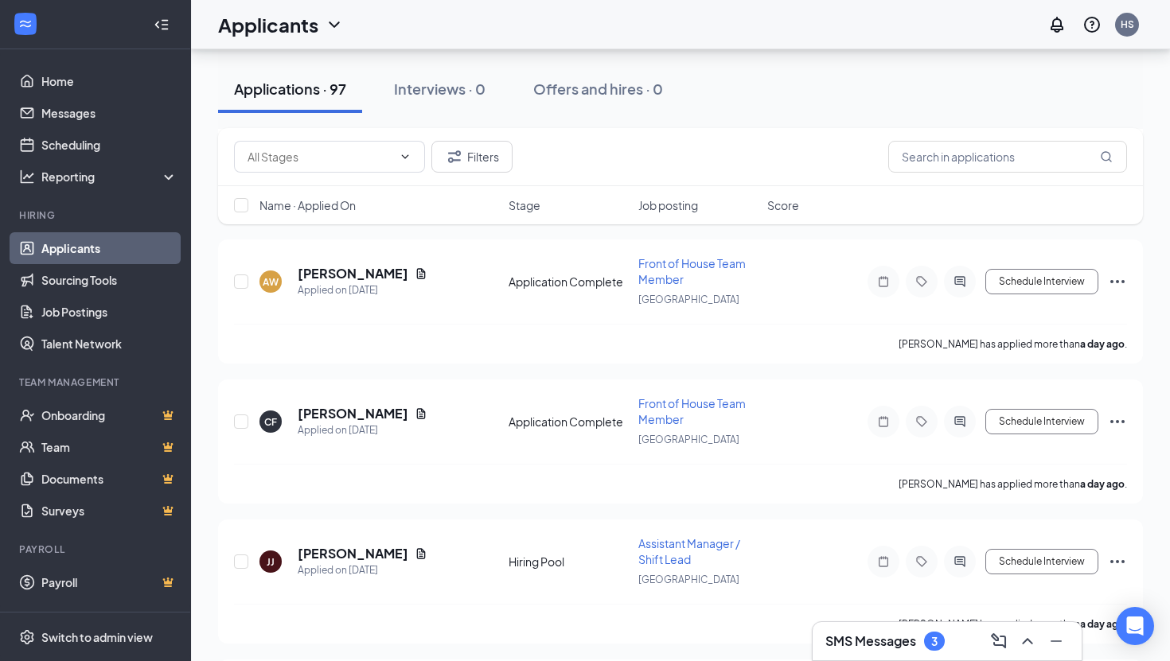
scroll to position [578, 0]
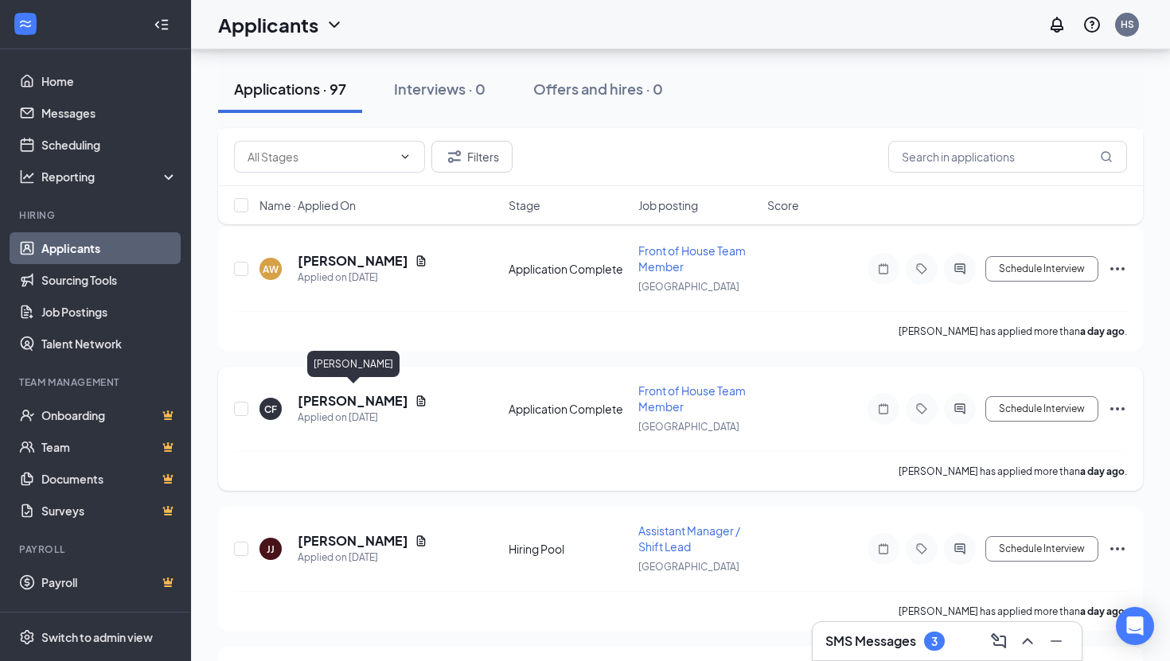
click at [384, 401] on h5 "[PERSON_NAME]" at bounding box center [353, 401] width 111 height 18
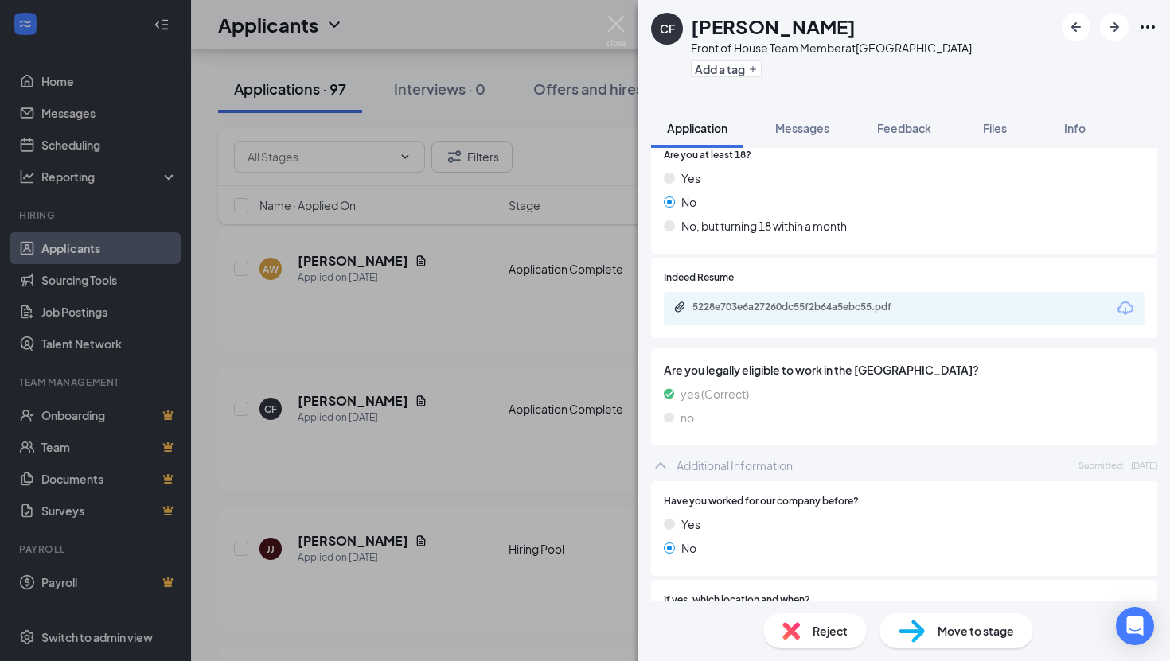
scroll to position [247, 0]
click at [845, 306] on div "5228e703e6a27260dc55f2b64a5ebc55.pdf" at bounding box center [803, 306] width 223 height 13
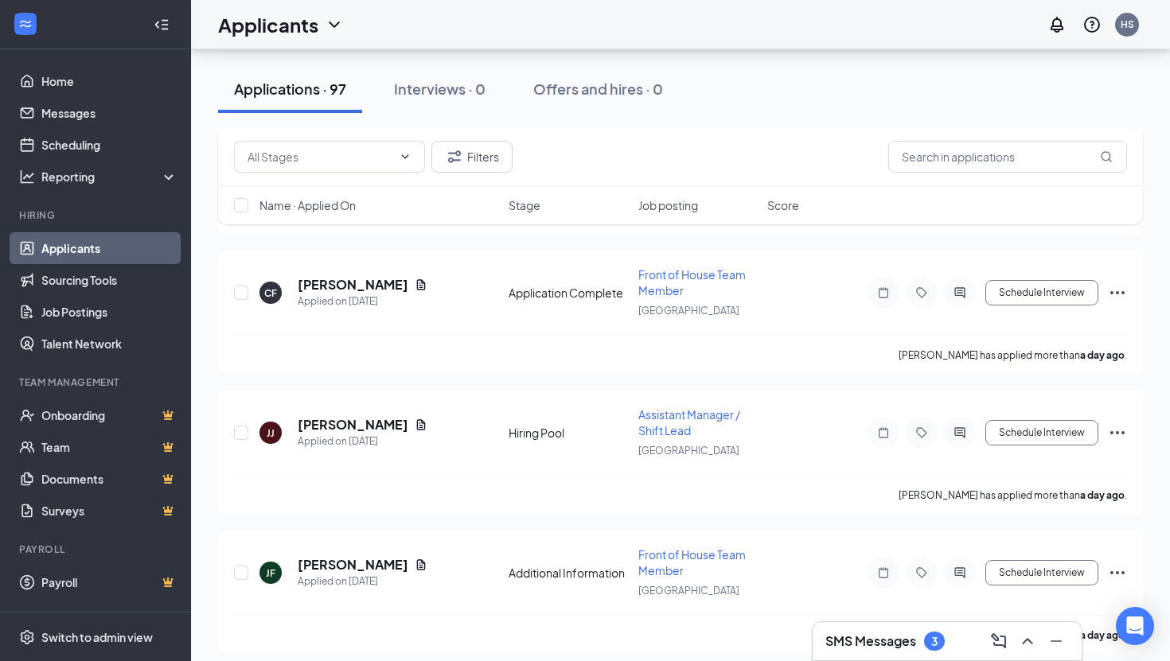
scroll to position [695, 0]
click at [379, 415] on h5 "[PERSON_NAME]" at bounding box center [353, 424] width 111 height 18
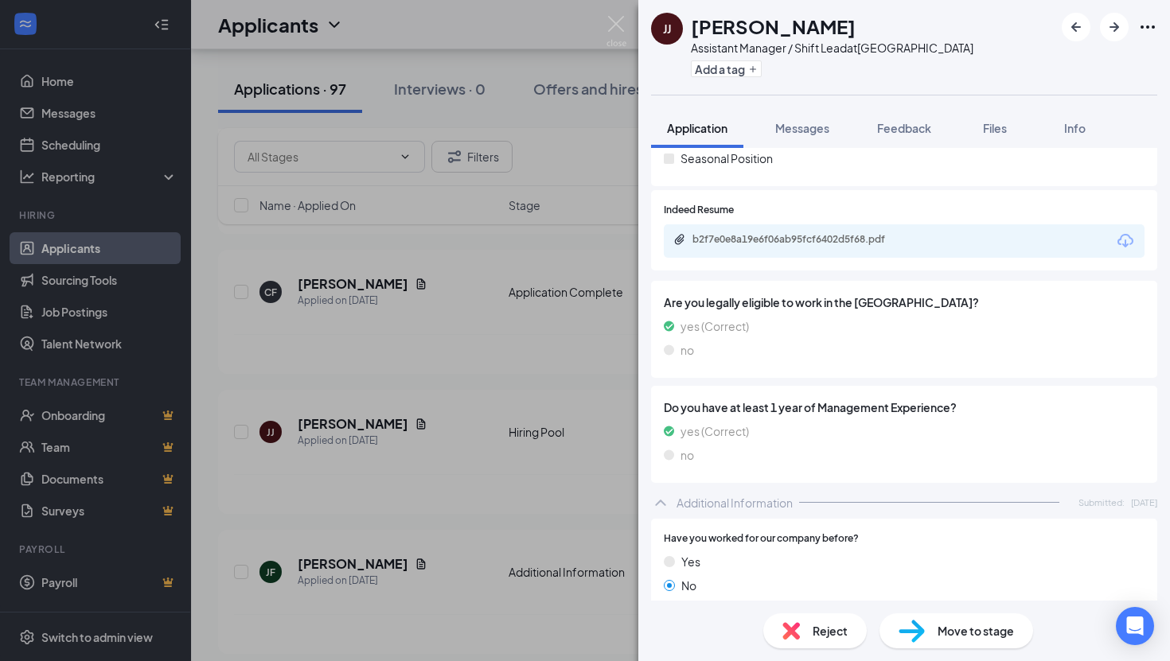
scroll to position [318, 0]
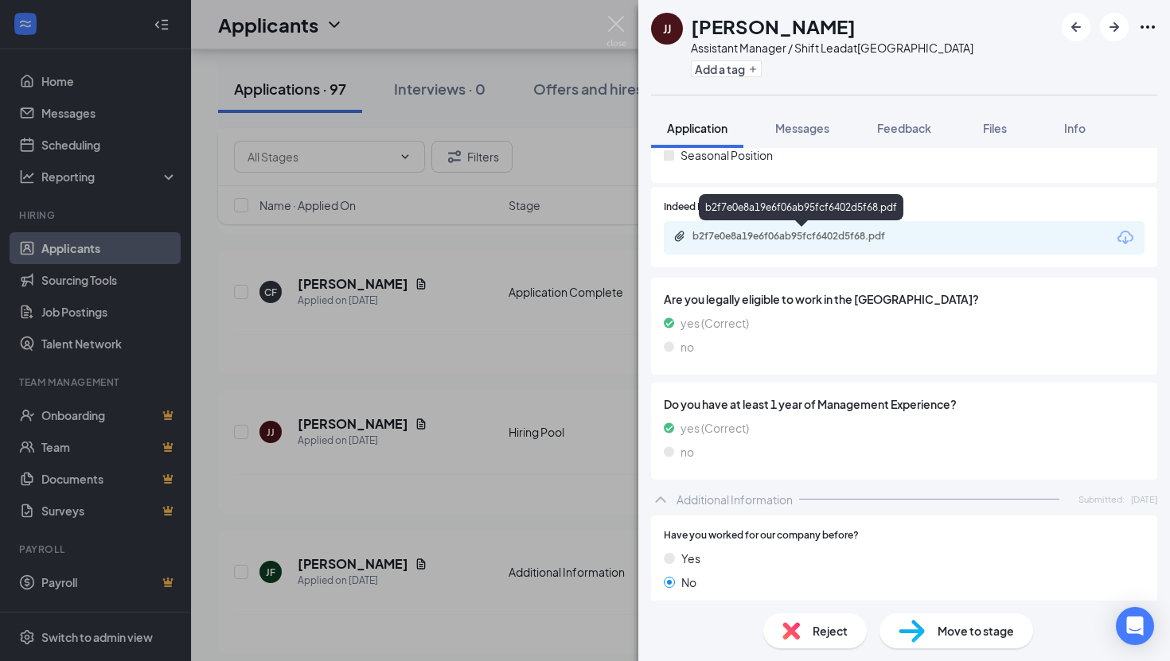
click at [851, 242] on div "b2f7e0e8a19e6f06ab95fcf6402d5f68.pdf" at bounding box center [803, 236] width 223 height 13
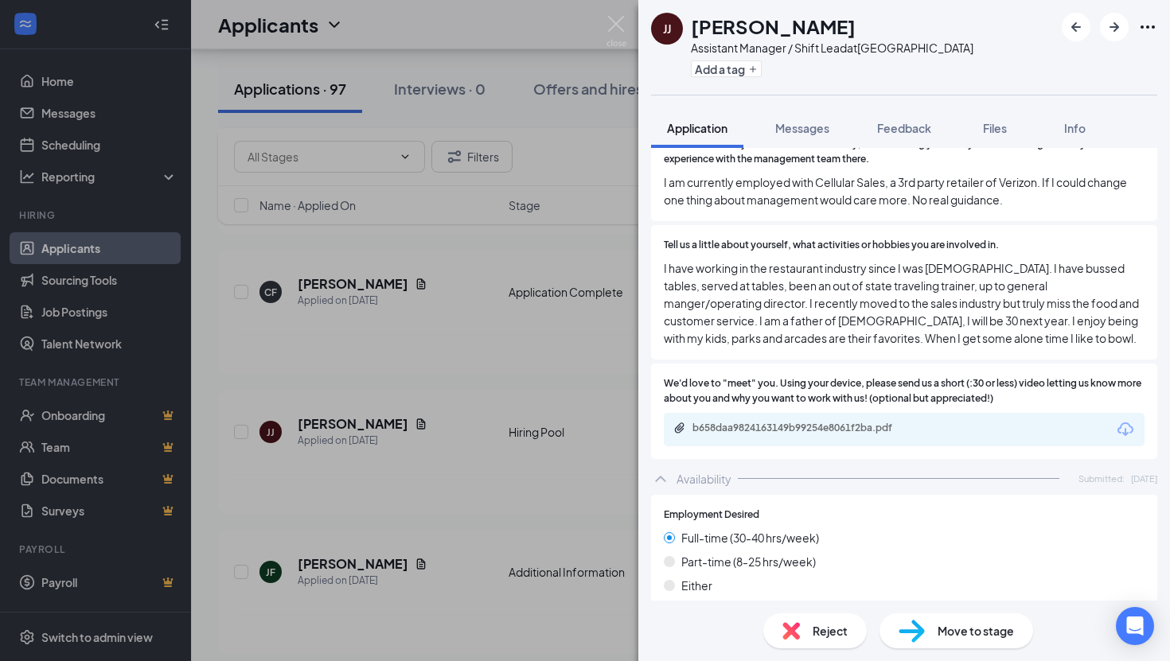
scroll to position [1011, 0]
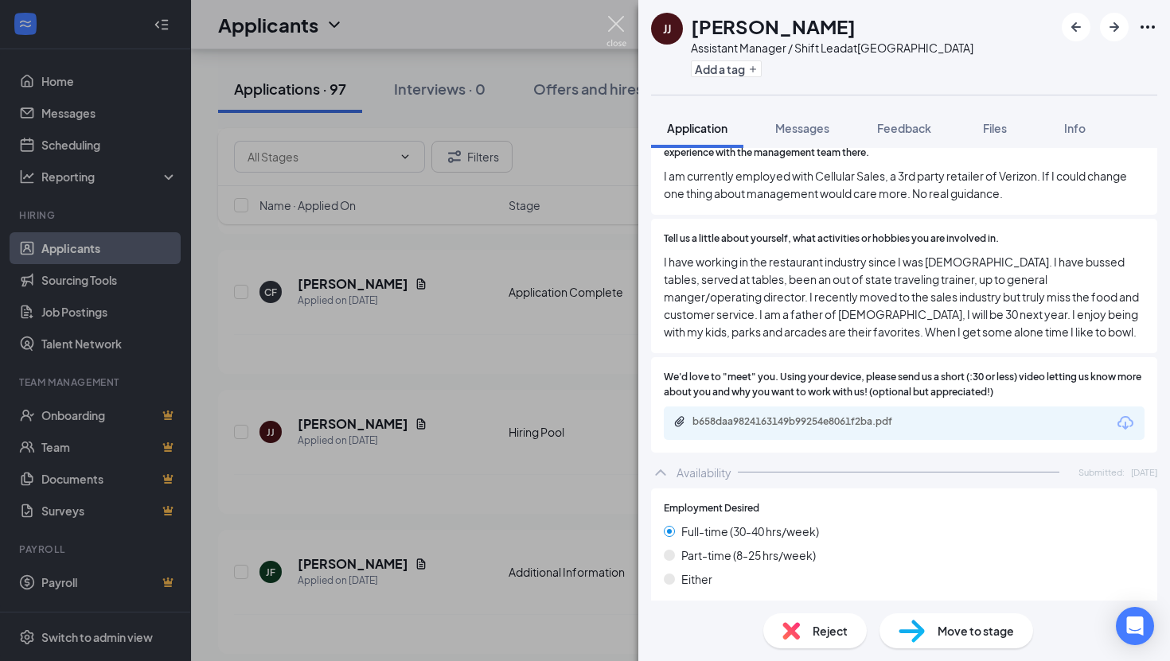
click at [611, 24] on img at bounding box center [616, 31] width 20 height 31
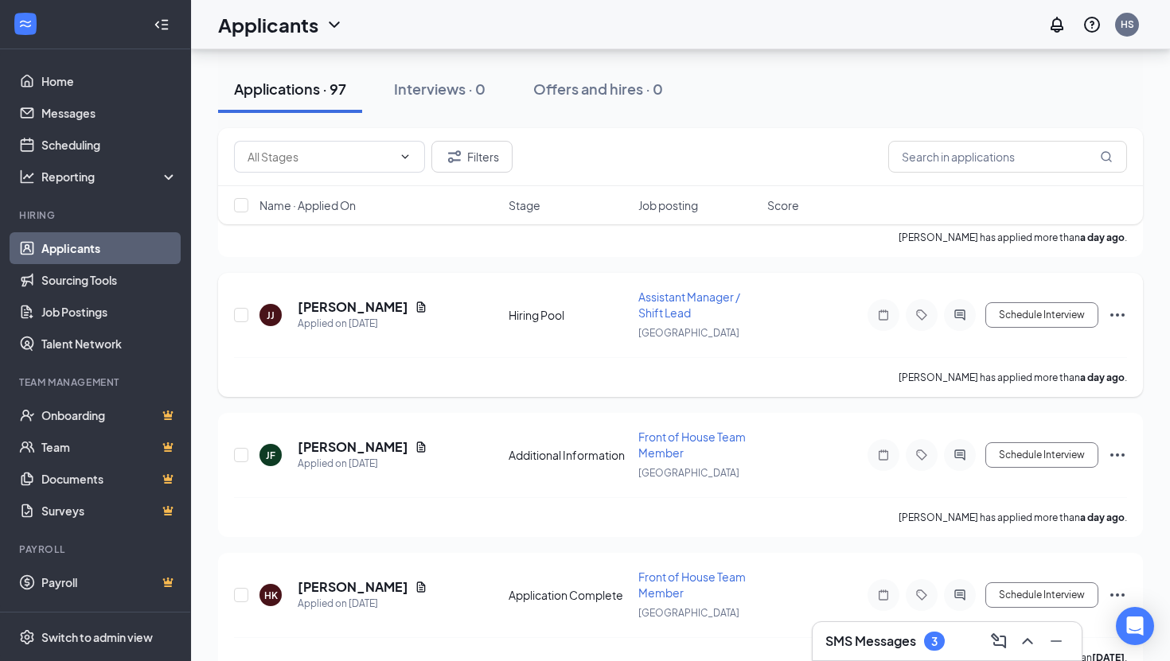
scroll to position [839, 0]
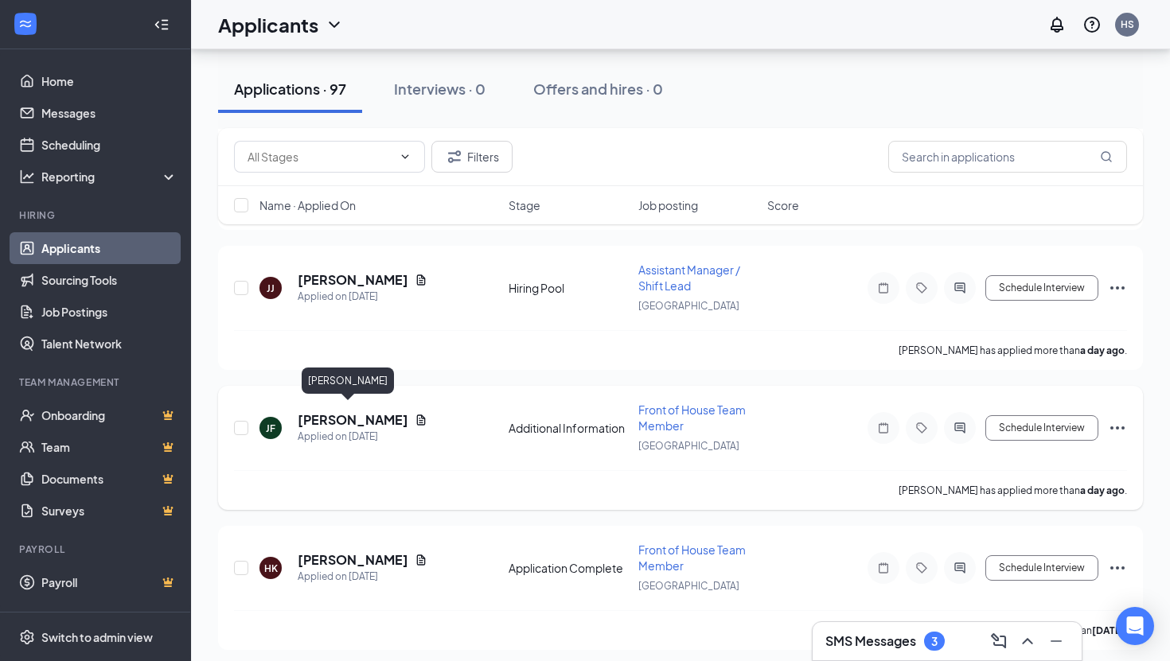
click at [325, 417] on h5 "[PERSON_NAME]" at bounding box center [353, 420] width 111 height 18
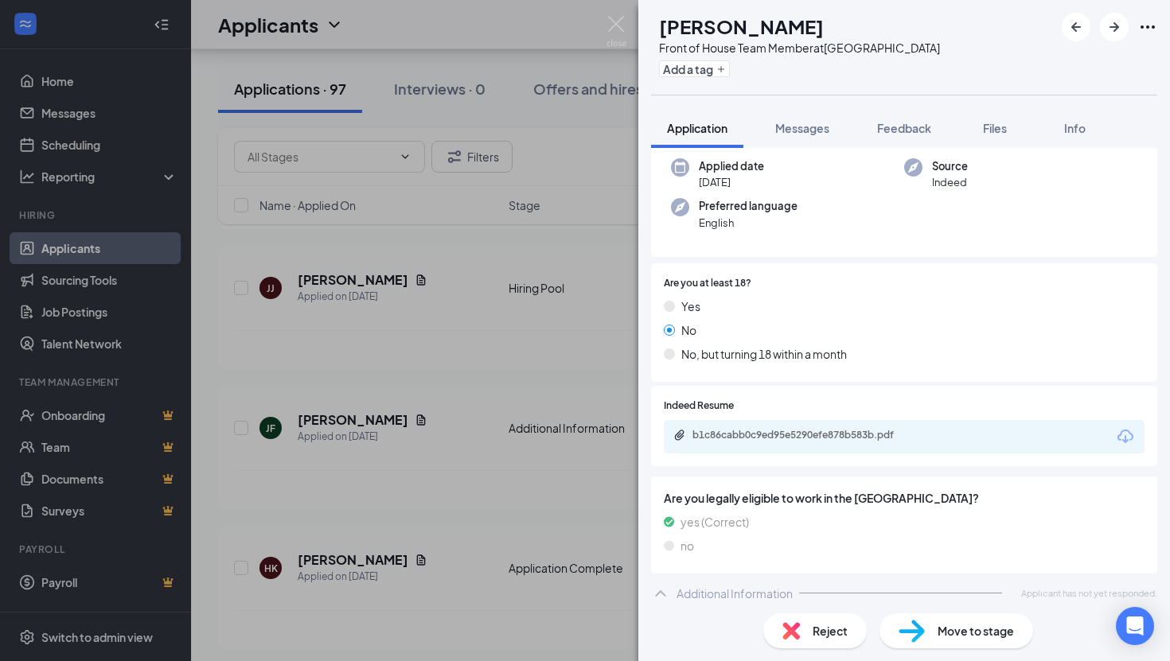
scroll to position [127, 0]
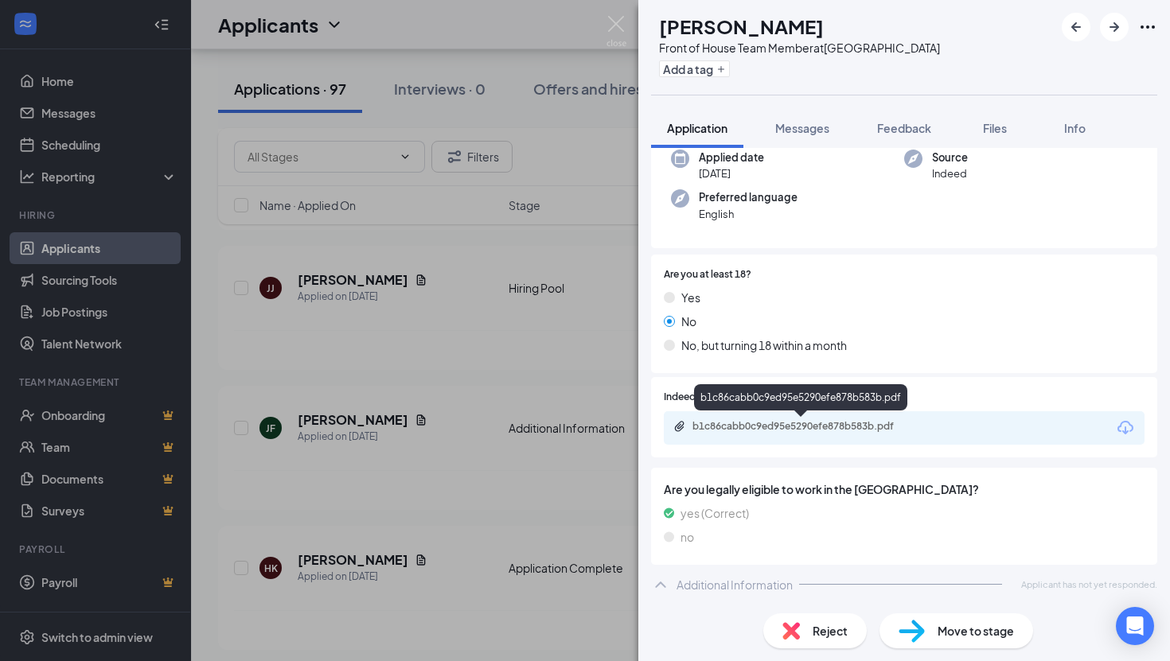
click at [790, 424] on div "b1c86cabb0c9ed95e5290efe878b583b.pdf" at bounding box center [803, 426] width 223 height 13
click at [615, 32] on img at bounding box center [616, 31] width 20 height 31
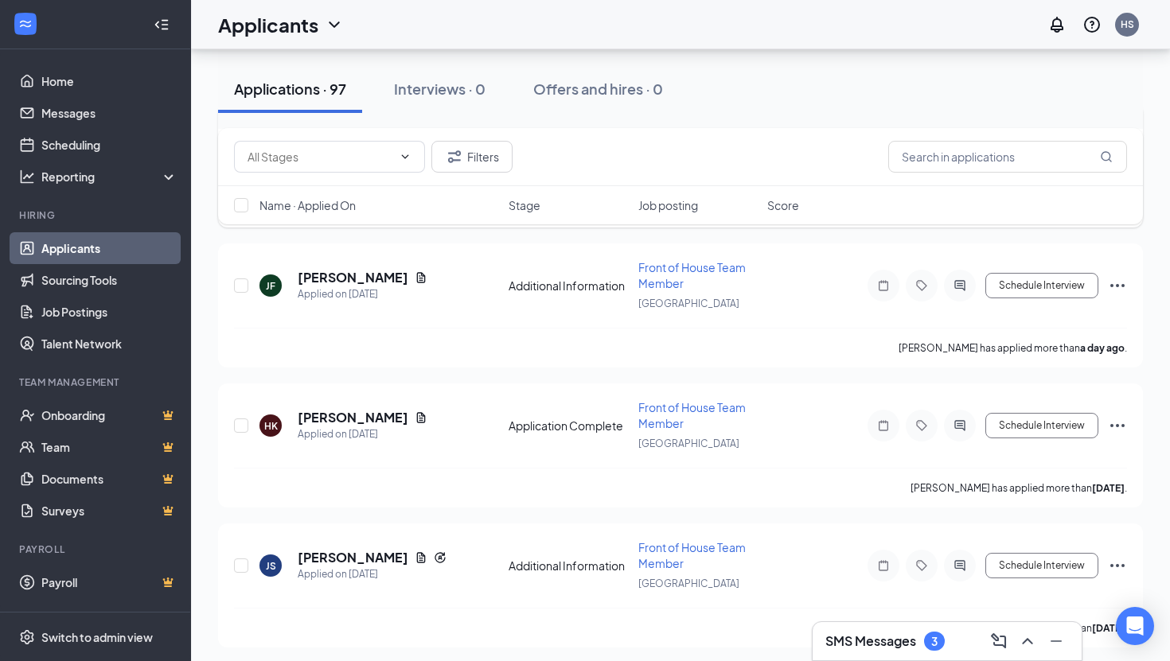
scroll to position [1077, 0]
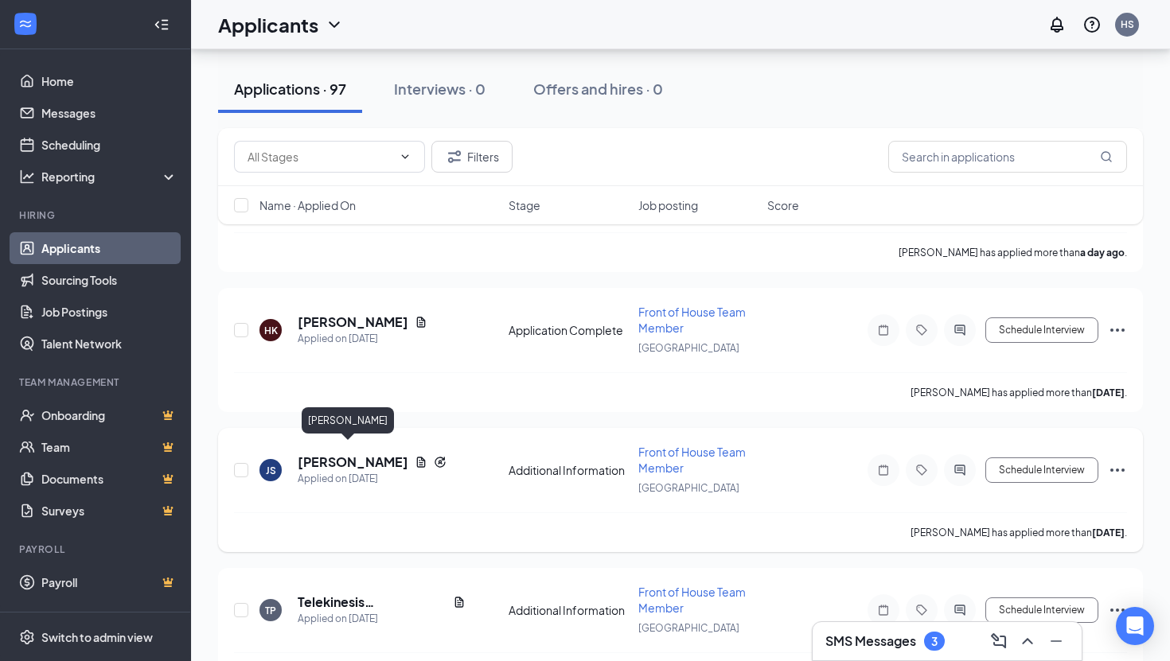
click at [344, 454] on h5 "[PERSON_NAME]" at bounding box center [353, 463] width 111 height 18
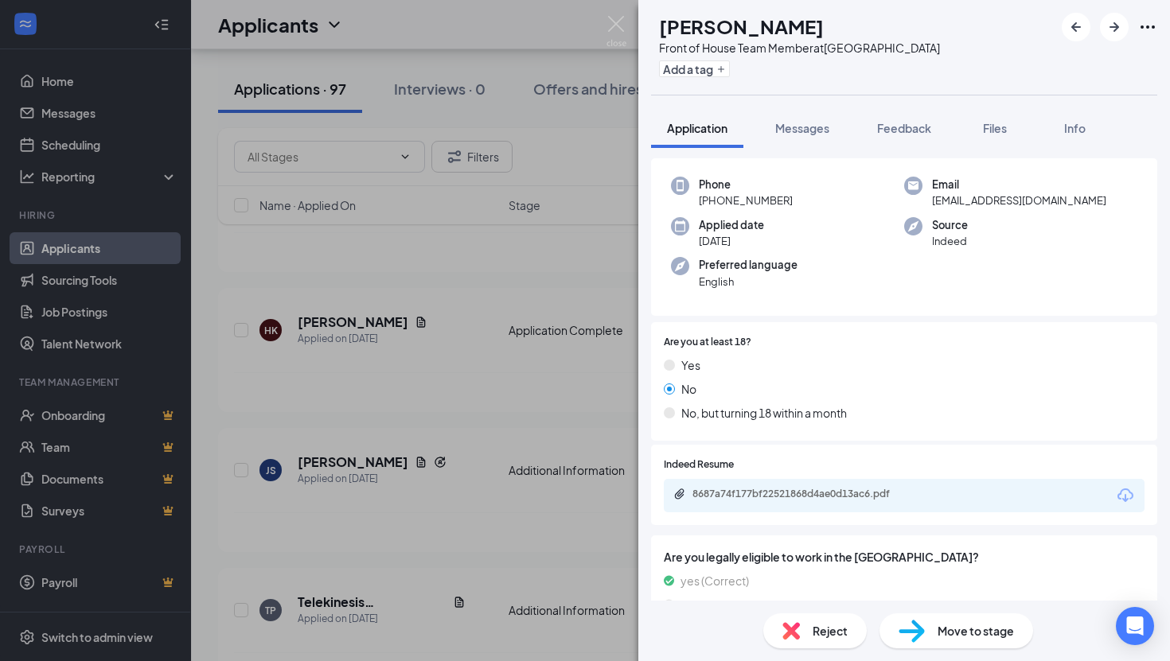
scroll to position [172, 0]
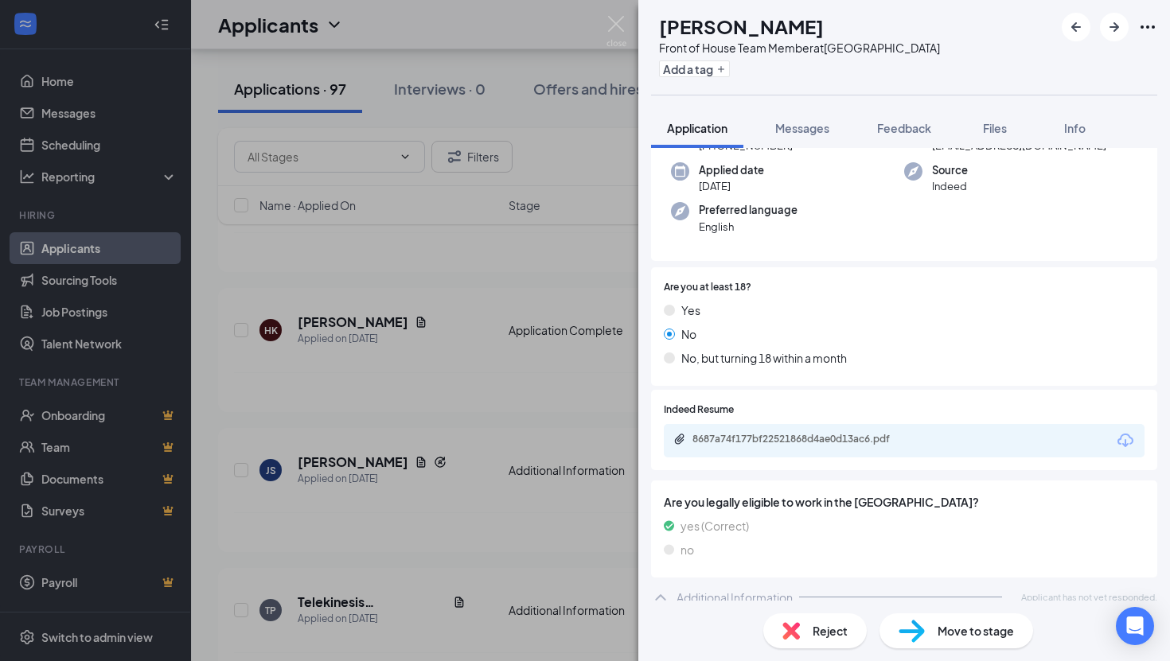
click at [793, 433] on div "8687a74f177bf22521868d4ae0d13ac6.pdf" at bounding box center [803, 439] width 223 height 13
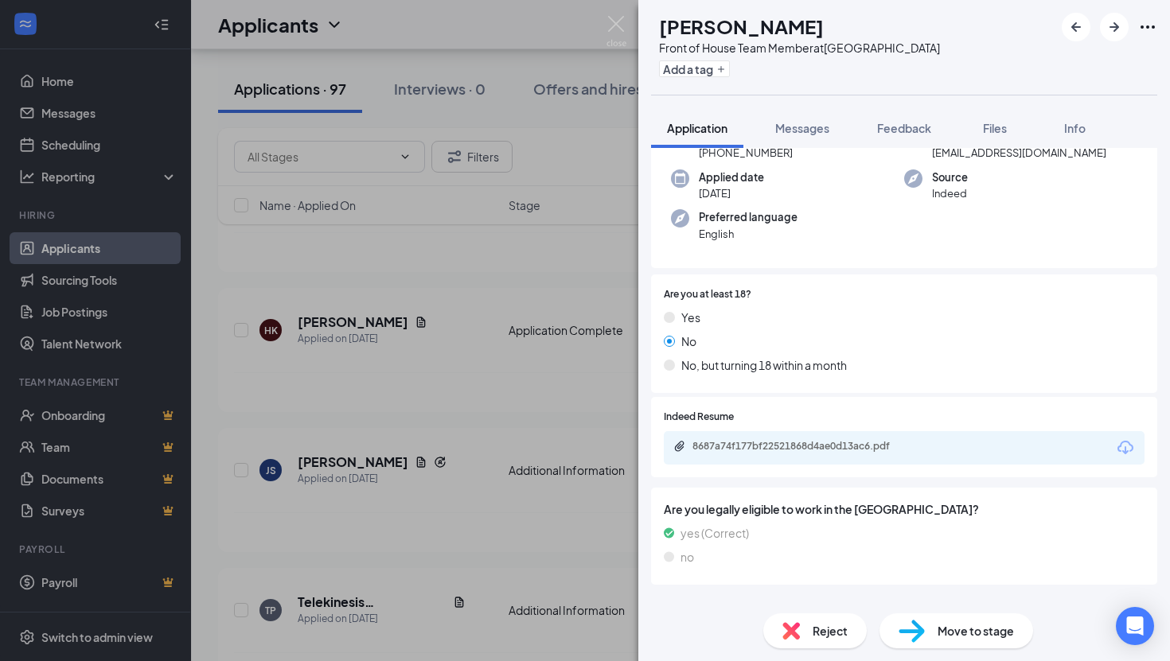
click at [603, 21] on div "JS Jabari Shaw Front of House Team Member at New Tampa Add a tag Application Me…" at bounding box center [585, 330] width 1170 height 661
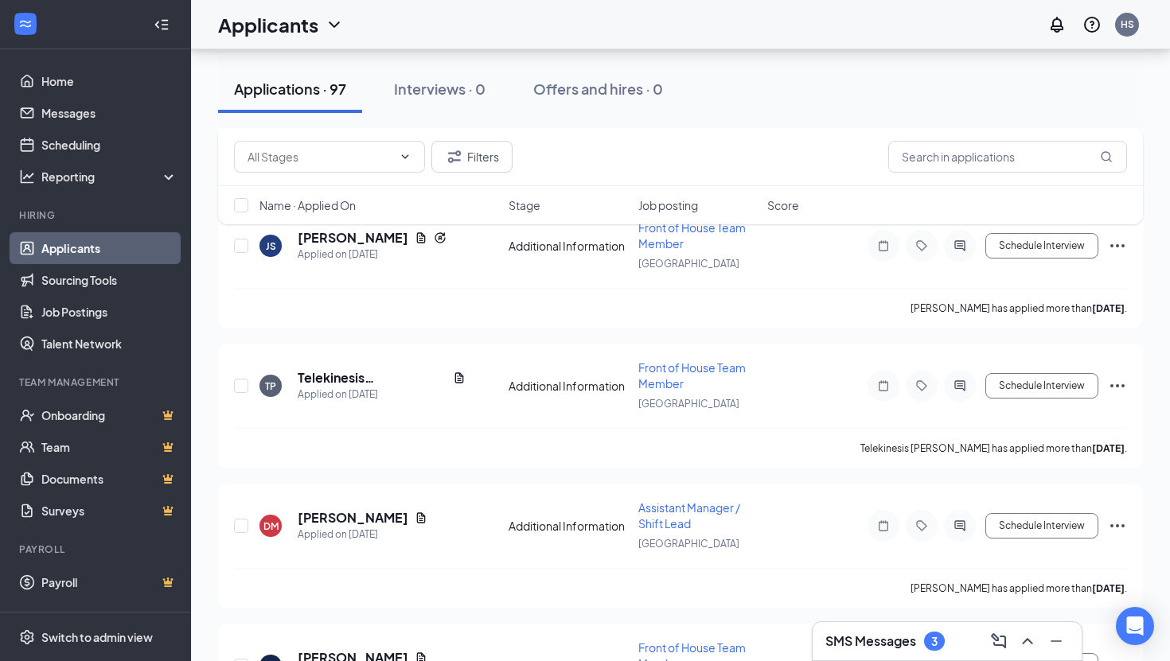
scroll to position [1323, 0]
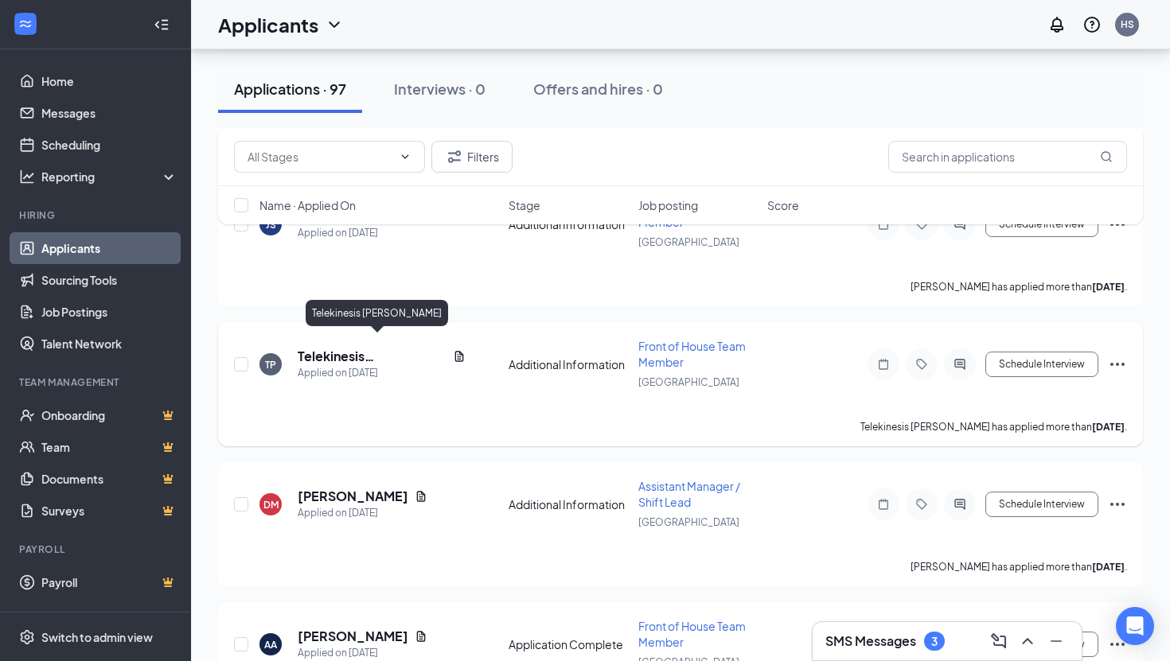
click at [373, 349] on h5 "Telekinesis [PERSON_NAME]" at bounding box center [372, 357] width 149 height 18
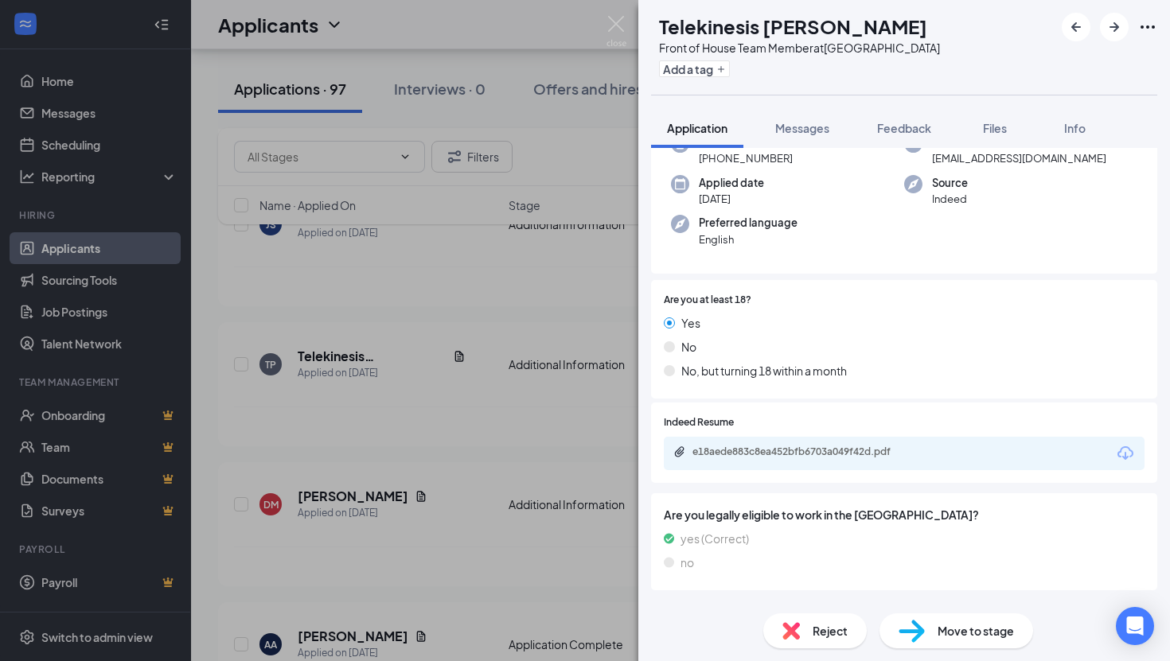
scroll to position [127, 0]
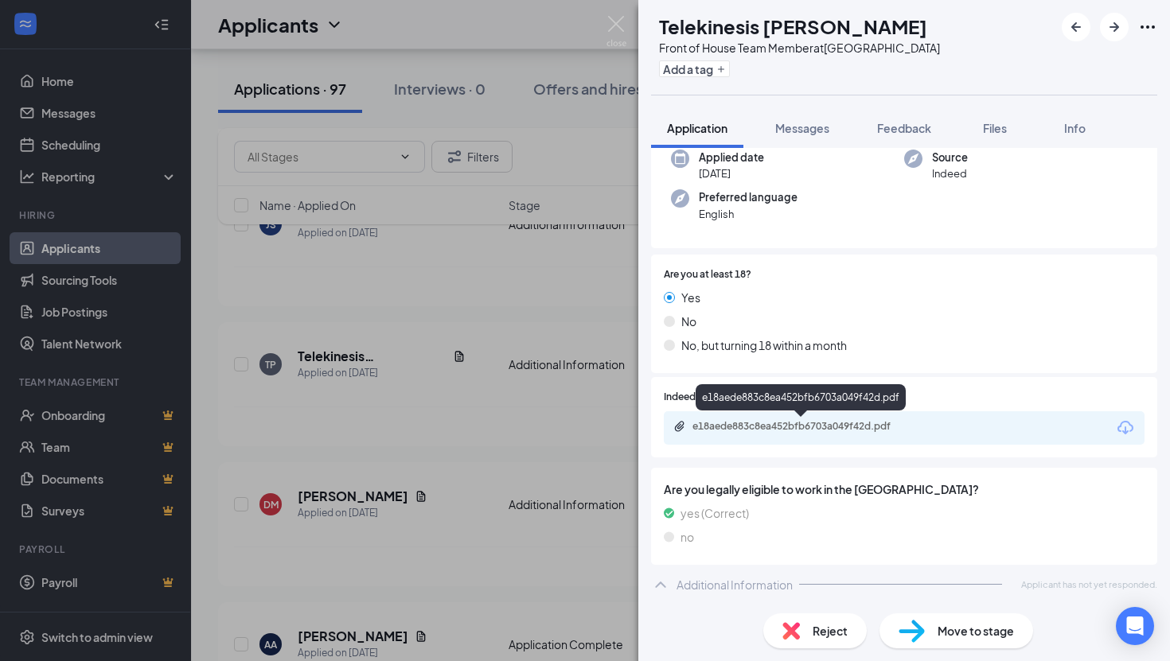
click at [770, 435] on div "e18aede883c8ea452bfb6703a049f42d.pdf" at bounding box center [802, 427] width 258 height 15
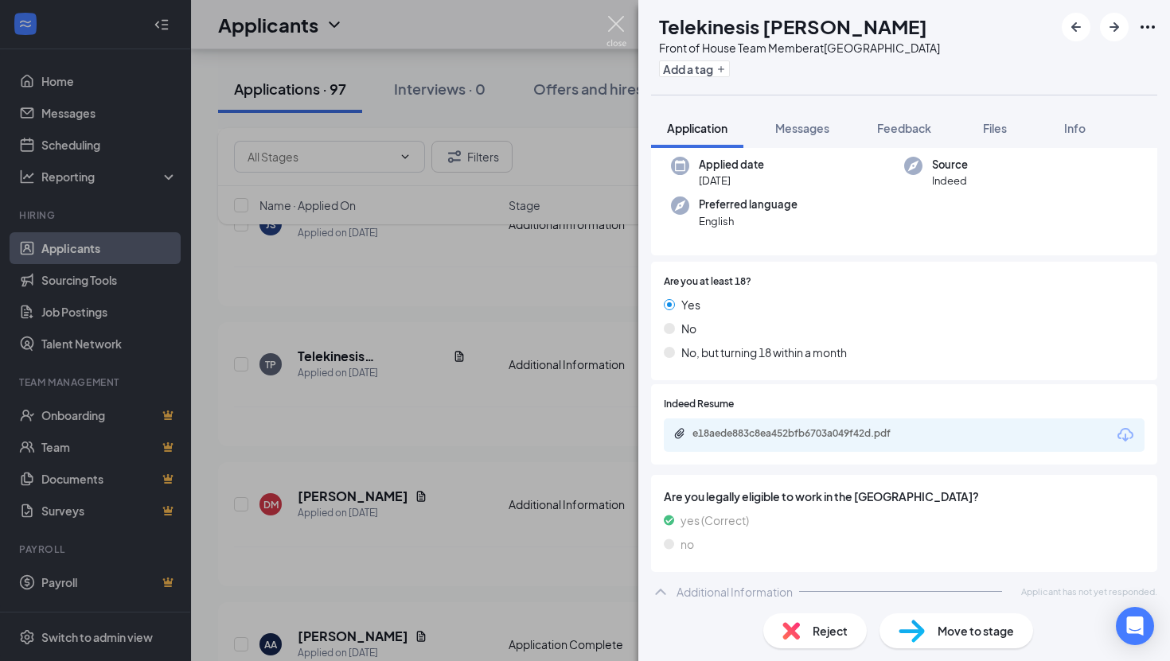
click at [619, 24] on img at bounding box center [616, 31] width 20 height 31
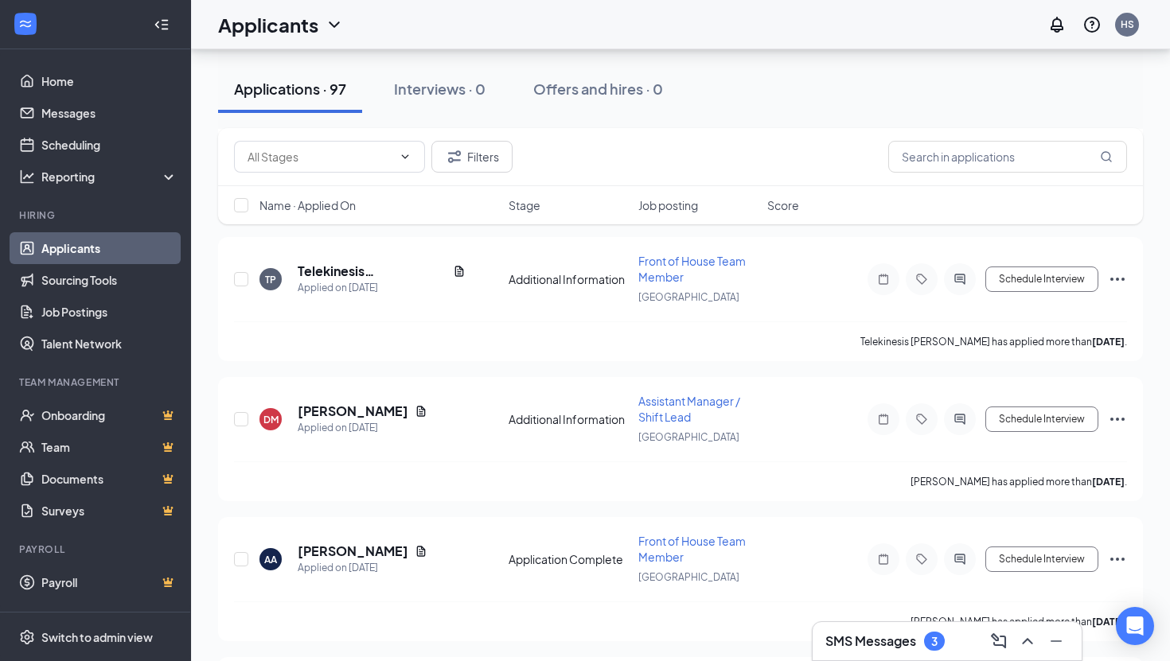
scroll to position [1410, 0]
click at [360, 400] on h5 "[PERSON_NAME]" at bounding box center [353, 409] width 111 height 18
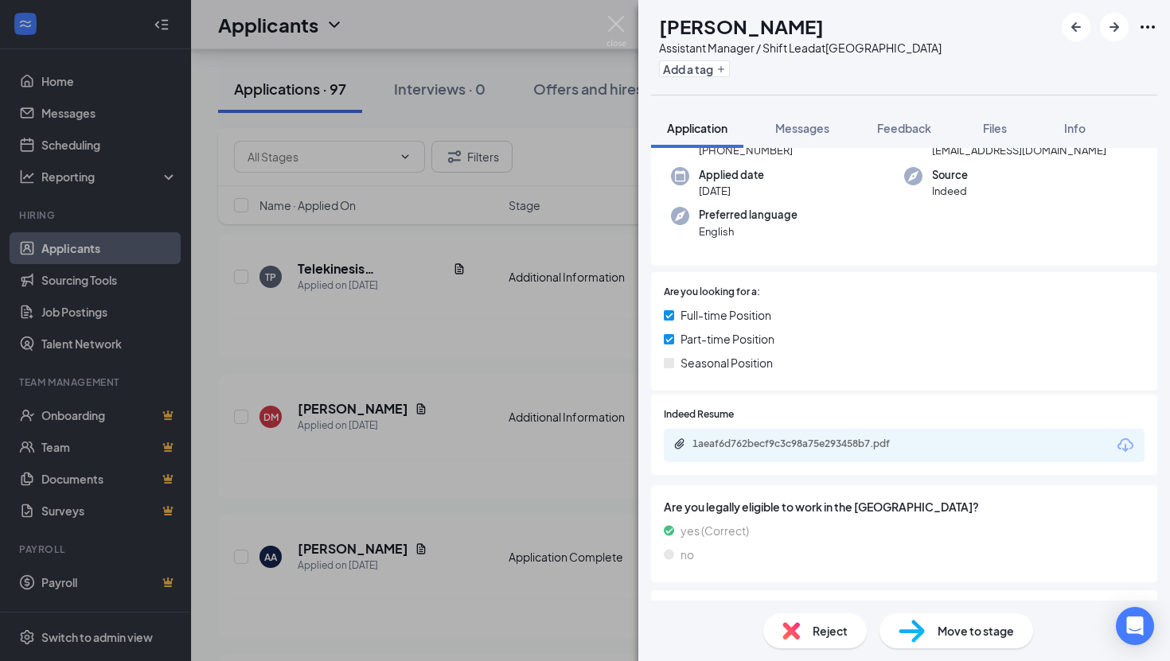
scroll to position [201, 0]
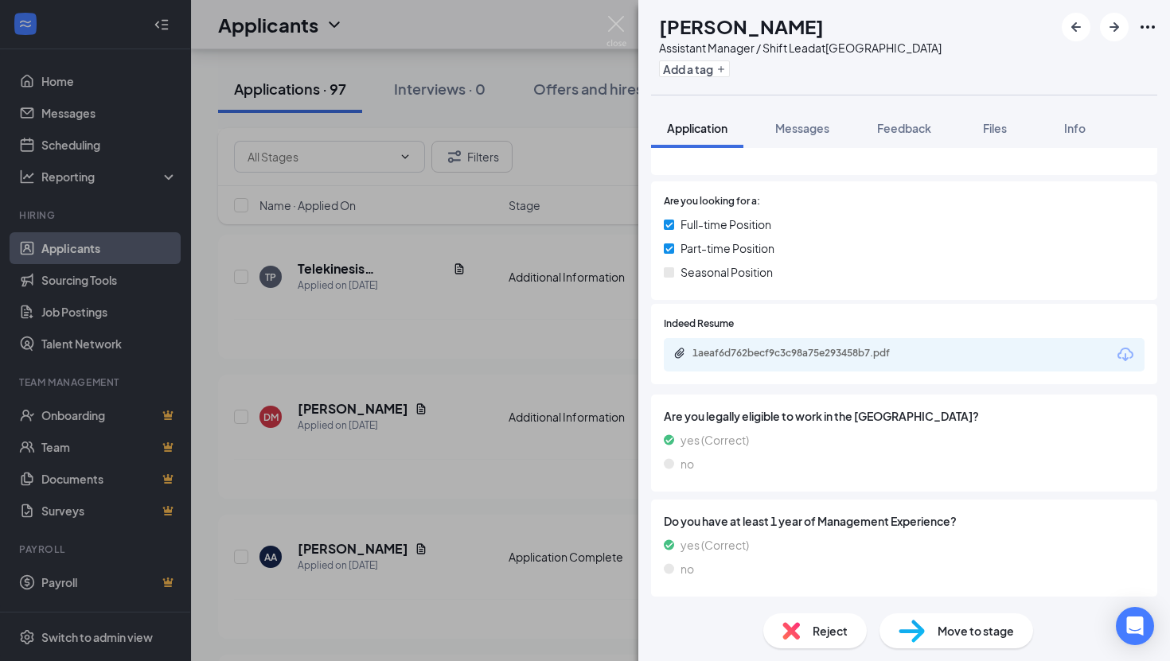
click at [797, 349] on div "1aeaf6d762becf9c3c98a75e293458b7.pdf" at bounding box center [803, 353] width 223 height 13
click at [615, 25] on img at bounding box center [616, 31] width 20 height 31
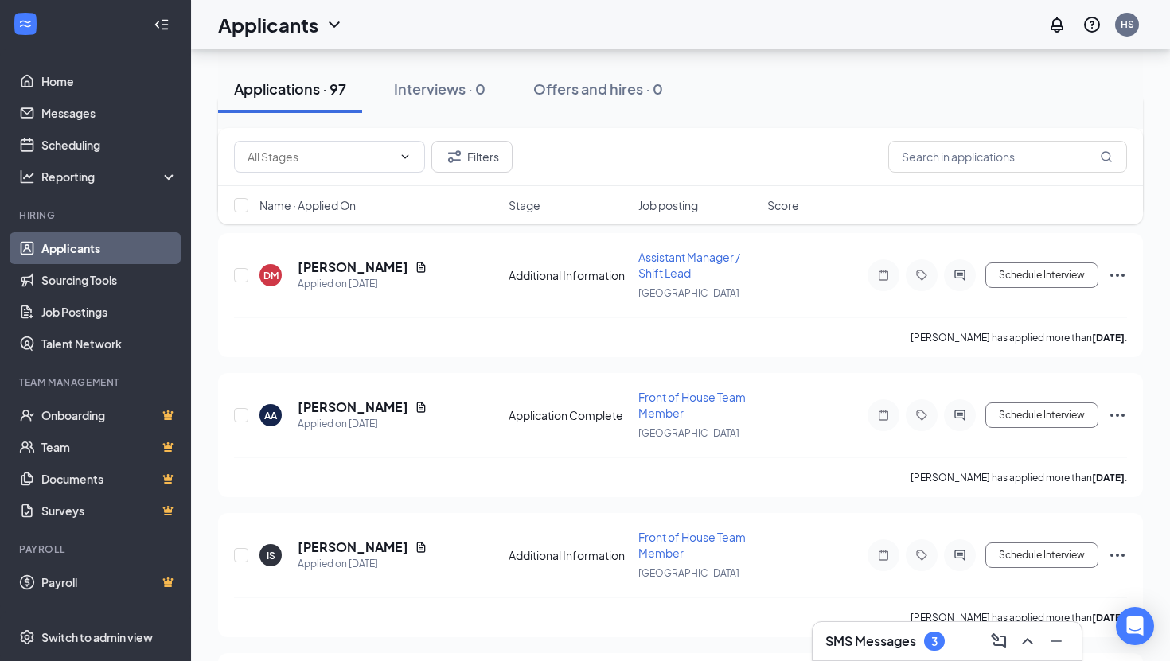
scroll to position [1619, 0]
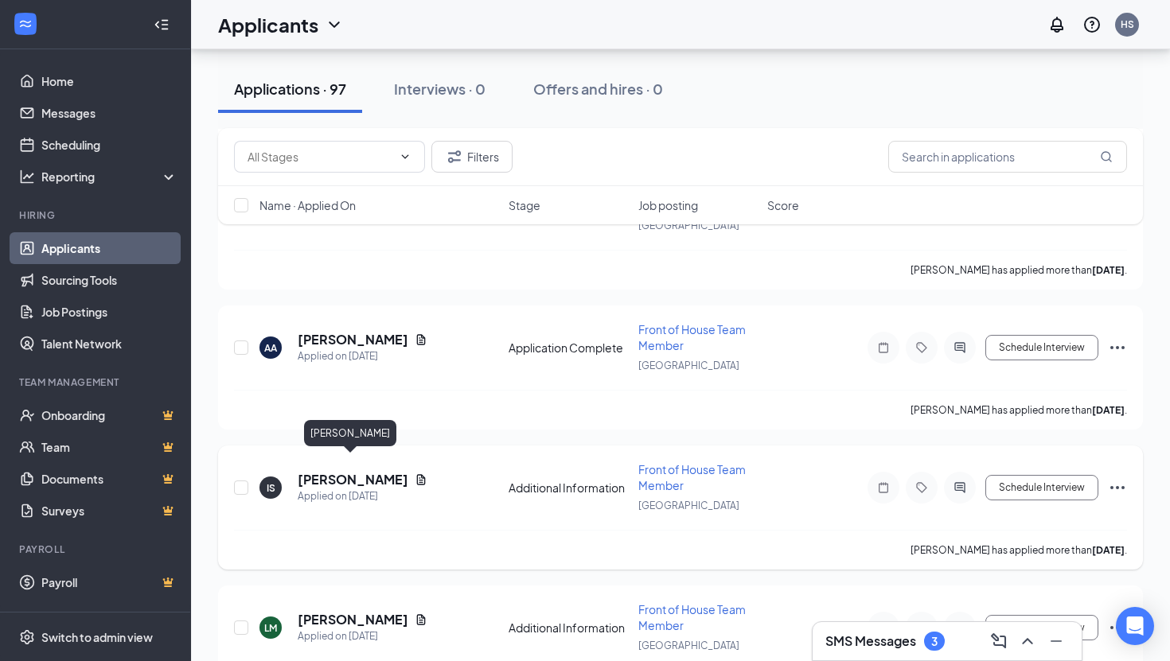
click at [358, 471] on h5 "[PERSON_NAME]" at bounding box center [353, 480] width 111 height 18
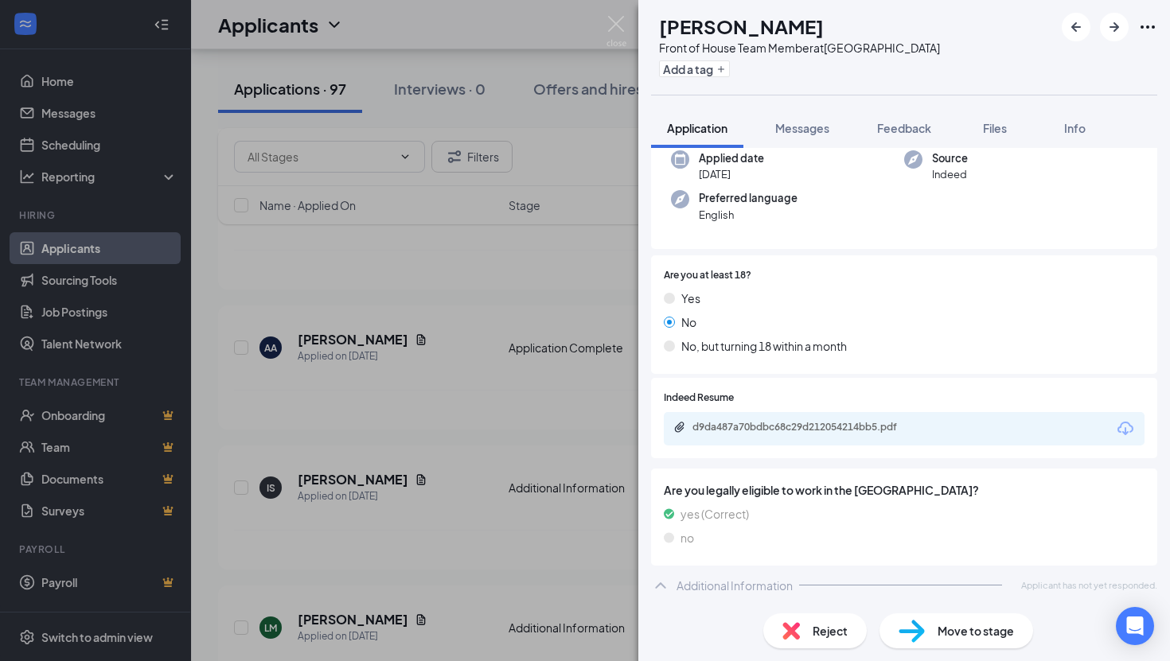
scroll to position [127, 0]
click at [770, 427] on div "d9da487a70bdbc68c29d212054214bb5.pdf" at bounding box center [803, 426] width 223 height 13
